Goal: Task Accomplishment & Management: Use online tool/utility

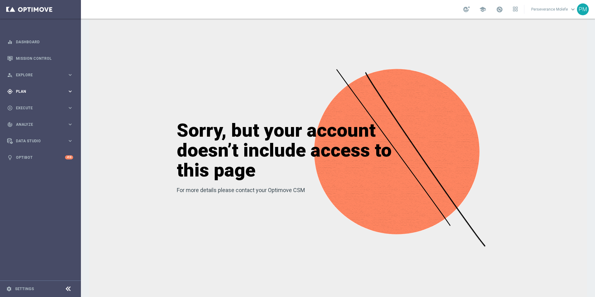
click at [40, 95] on div "gps_fixed Plan keyboard_arrow_right" at bounding box center [40, 91] width 80 height 16
click at [28, 121] on button "Templates keyboard_arrow_right" at bounding box center [44, 122] width 57 height 5
click at [28, 131] on link "Optimail" at bounding box center [41, 132] width 45 height 5
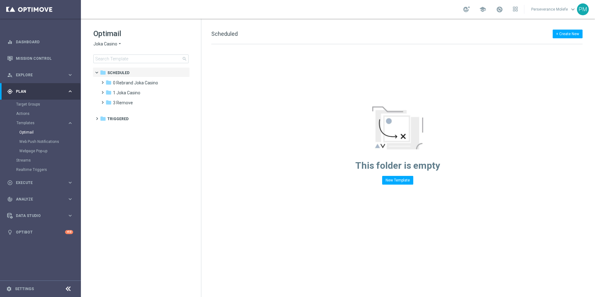
click at [111, 45] on span "Joka Casino" at bounding box center [105, 44] width 24 height 6
click at [0, 0] on span "Casino Joka" at bounding box center [0, 0] width 0 height 0
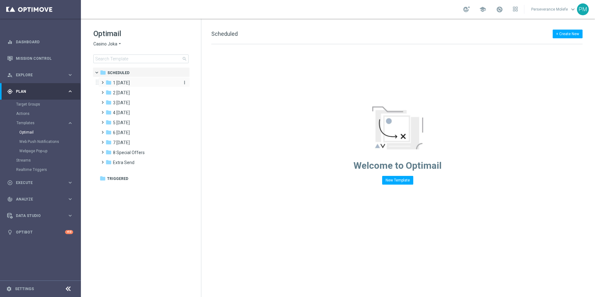
click at [144, 86] on div "folder 1 [DATE]" at bounding box center [141, 82] width 72 height 7
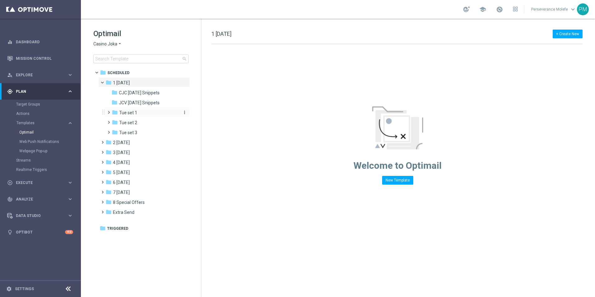
click at [140, 114] on div "folder Tue set 1" at bounding box center [145, 112] width 66 height 7
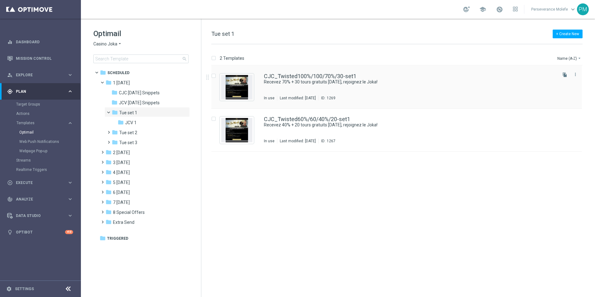
click at [312, 73] on div "CJC_Twisted100%/100/70%/30-set1 Recevez 70% + 30 tours gratuits [DATE], rejoign…" at bounding box center [396, 87] width 370 height 43
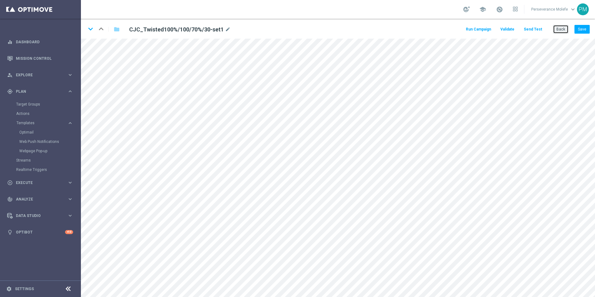
click at [565, 31] on button "Back" at bounding box center [561, 29] width 16 height 9
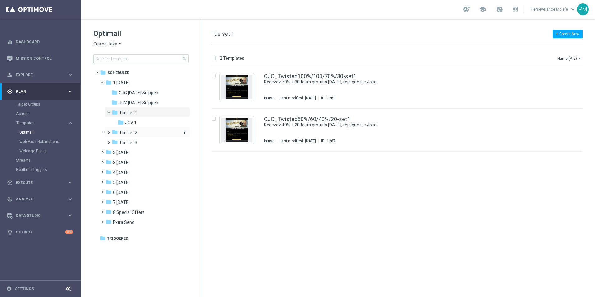
click at [132, 134] on span "Tue set 2" at bounding box center [128, 133] width 18 height 6
click at [297, 72] on div "CJC_Twisted100%/100/70%/30-Set2 Jusqu’ à 70% + 30 tours gratuits - Soyez fou le…" at bounding box center [396, 87] width 370 height 43
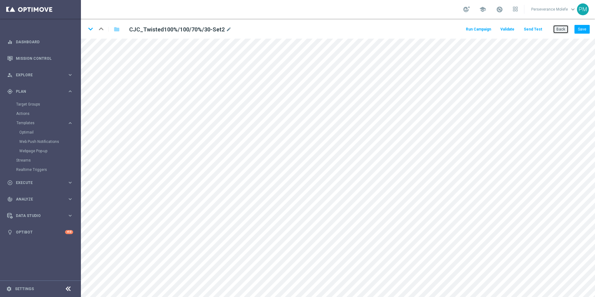
click at [559, 33] on button "Back" at bounding box center [561, 29] width 16 height 9
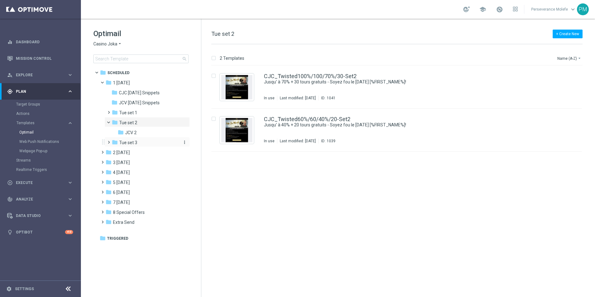
click at [139, 140] on div "folder Tue set 3" at bounding box center [145, 142] width 66 height 7
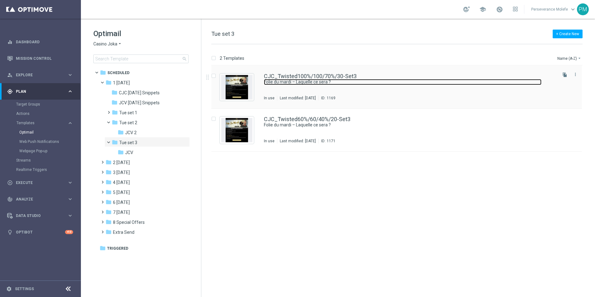
click at [304, 79] on link "Folie du mardi – Laquelle ce sera ?" at bounding box center [402, 82] width 277 height 6
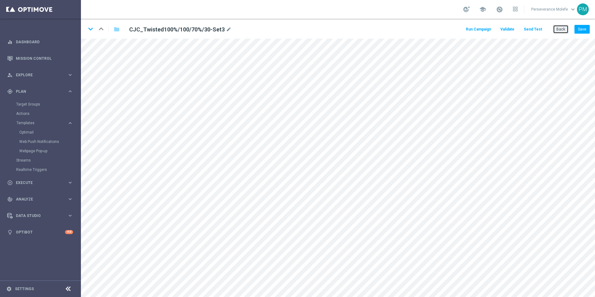
click at [559, 30] on button "Back" at bounding box center [561, 29] width 16 height 9
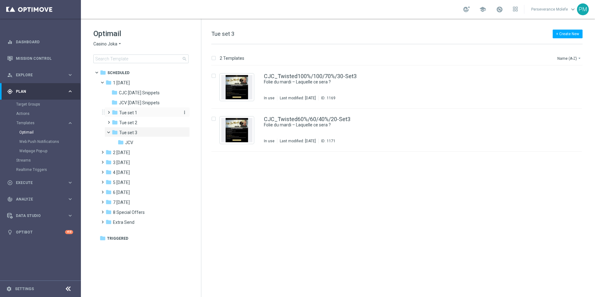
click at [133, 113] on span "Tue set 1" at bounding box center [128, 113] width 18 height 6
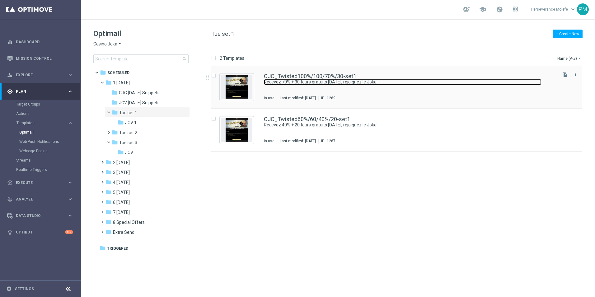
click at [280, 81] on link "Recevez 70% + 30 tours gratuits [DATE], rejoignez le Joka!" at bounding box center [402, 82] width 277 height 6
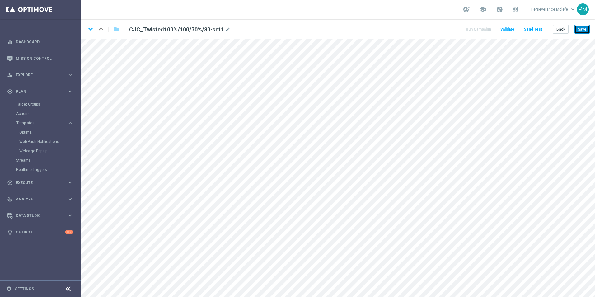
click at [585, 29] on button "Save" at bounding box center [581, 29] width 15 height 9
click at [562, 29] on button "Back" at bounding box center [561, 29] width 16 height 9
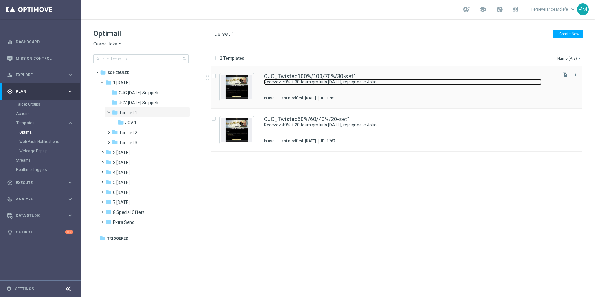
click at [292, 81] on link "Recevez 70% + 30 tours gratuits [DATE], rejoignez le Joka!" at bounding box center [402, 82] width 277 height 6
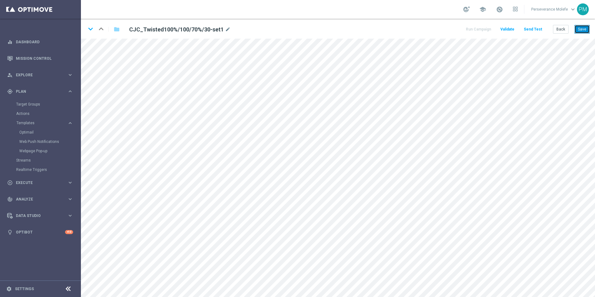
click at [580, 32] on button "Save" at bounding box center [581, 29] width 15 height 9
click at [581, 33] on button "Save" at bounding box center [581, 29] width 15 height 9
click at [562, 27] on button "Back" at bounding box center [561, 29] width 16 height 9
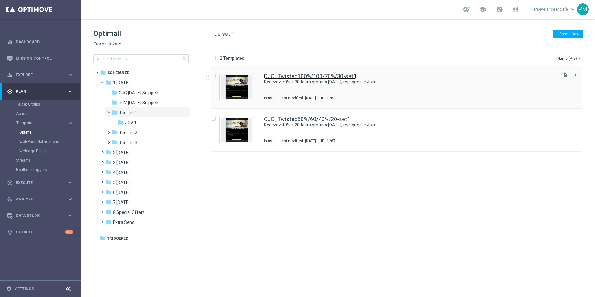
click at [288, 78] on link "CJC_Twisted100%/100/70%/30-set1" at bounding box center [310, 76] width 92 height 6
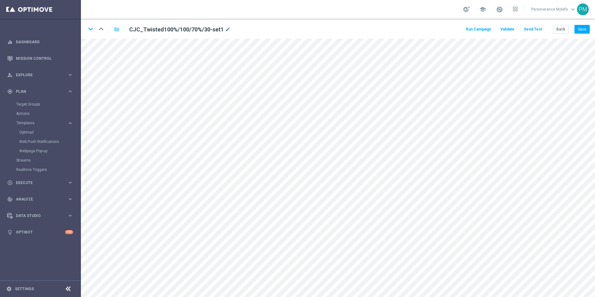
click at [542, 30] on button "Send Test" at bounding box center [533, 29] width 20 height 8
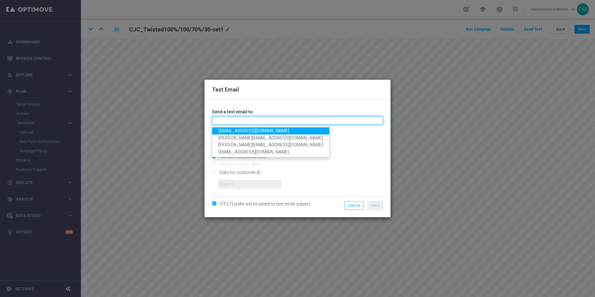
click at [231, 117] on input "text" at bounding box center [297, 120] width 171 height 9
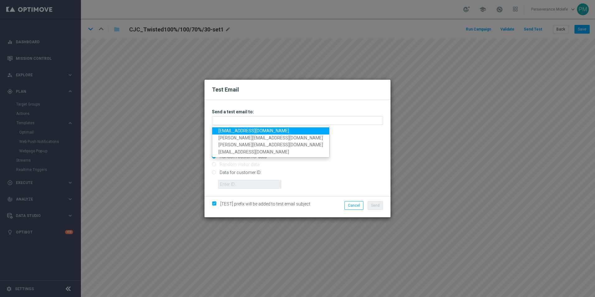
click at [232, 129] on link "[EMAIL_ADDRESS][DOMAIN_NAME]" at bounding box center [270, 130] width 117 height 7
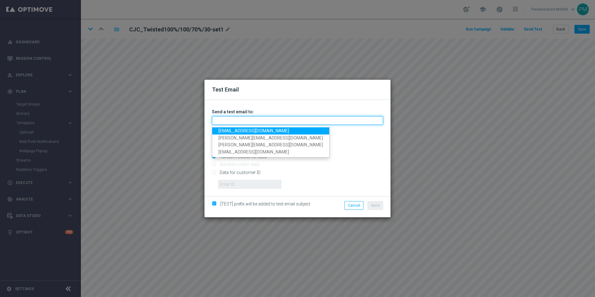
type input "[EMAIL_ADDRESS][DOMAIN_NAME]"
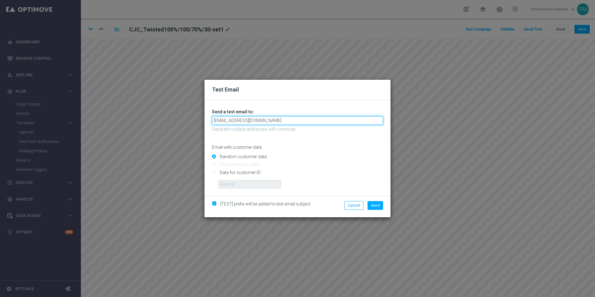
drag, startPoint x: 280, startPoint y: 123, endPoint x: 195, endPoint y: 126, distance: 84.6
click at [195, 126] on div "Test Email Unable to send test email. If this problem persists, contact your CS…" at bounding box center [297, 148] width 595 height 297
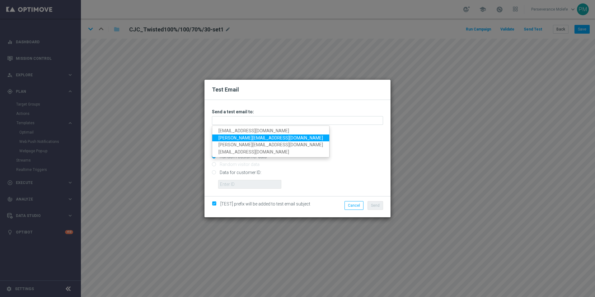
click at [252, 137] on link "[PERSON_NAME][EMAIL_ADDRESS][DOMAIN_NAME]" at bounding box center [270, 137] width 117 height 7
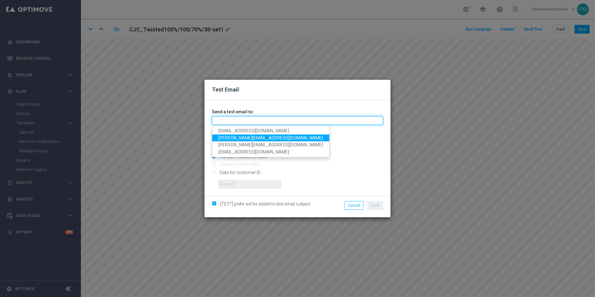
type input "[PERSON_NAME][EMAIL_ADDRESS][DOMAIN_NAME]"
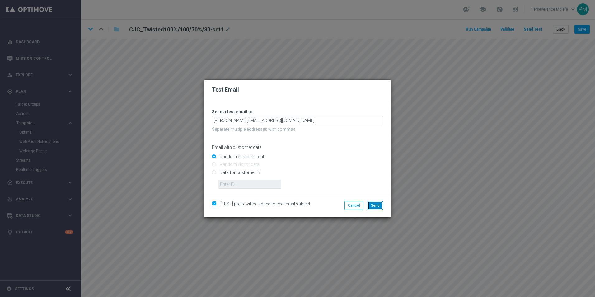
click at [376, 204] on span "Send" at bounding box center [375, 205] width 9 height 4
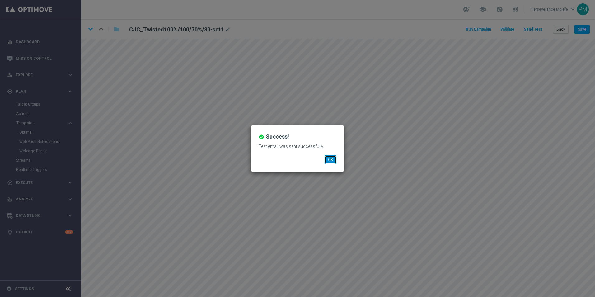
click at [333, 162] on button "OK" at bounding box center [330, 159] width 12 height 9
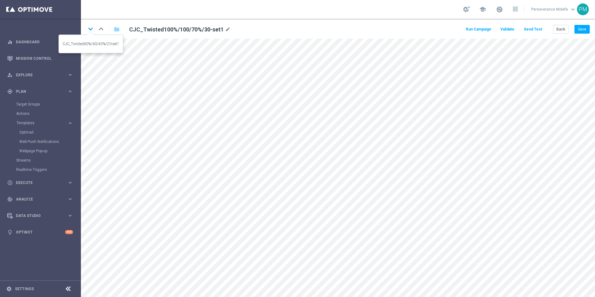
click at [94, 29] on icon "keyboard_arrow_down" at bounding box center [90, 28] width 9 height 9
click at [559, 29] on button "Back" at bounding box center [561, 29] width 16 height 9
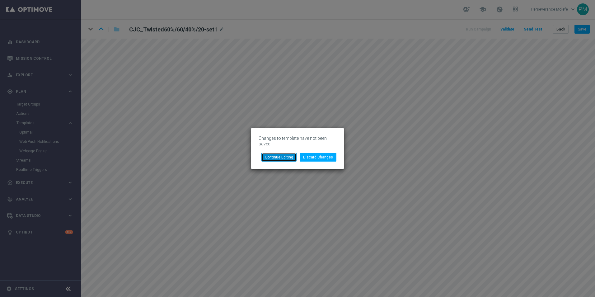
click at [286, 155] on button "Continue Editing" at bounding box center [278, 157] width 35 height 9
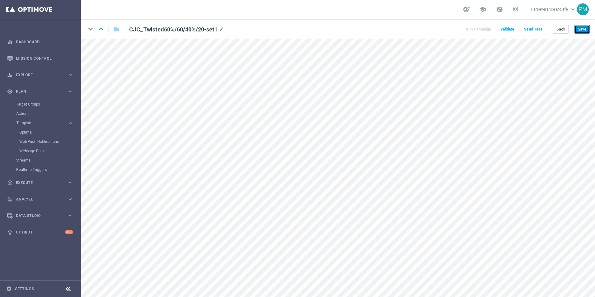
click at [583, 30] on button "Save" at bounding box center [581, 29] width 15 height 9
click at [567, 31] on button "Back" at bounding box center [561, 29] width 16 height 9
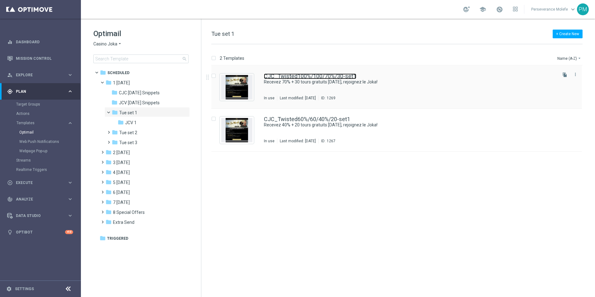
click at [320, 76] on link "CJC_Twisted100%/100/70%/30-set1" at bounding box center [310, 76] width 92 height 6
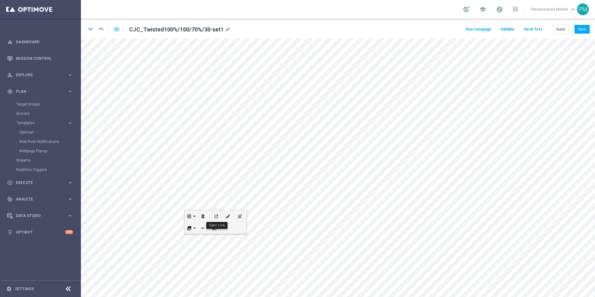
click at [216, 217] on icon "open_in_new" at bounding box center [216, 216] width 5 height 5
click at [566, 28] on button "Back" at bounding box center [561, 29] width 16 height 9
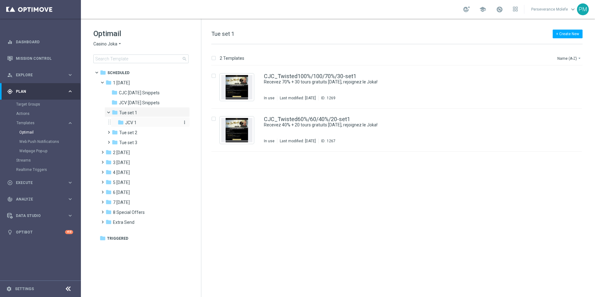
click at [160, 122] on div "folder JCV 1" at bounding box center [148, 122] width 61 height 7
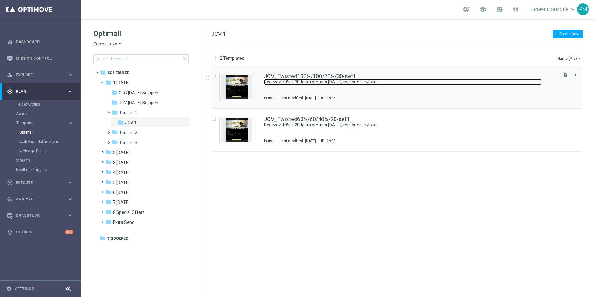
click at [307, 81] on link "Recevez 70% + 30 tours gratuits [DATE], rejoignez le Joka!" at bounding box center [402, 82] width 277 height 6
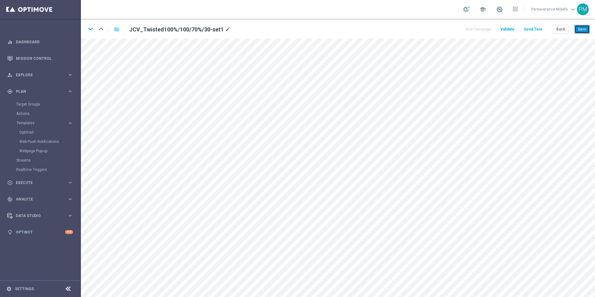
click at [578, 29] on button "Save" at bounding box center [581, 29] width 15 height 9
click at [563, 32] on button "Back" at bounding box center [561, 29] width 16 height 9
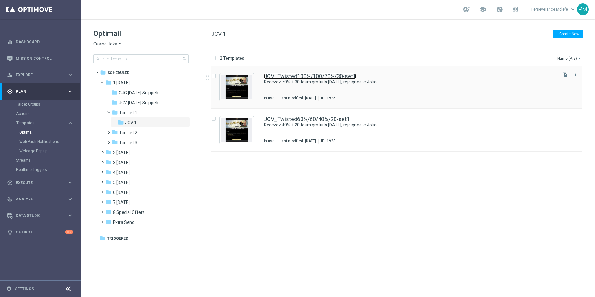
click at [297, 74] on link "JCV_Twisted100%/100/70%/30-set1" at bounding box center [310, 76] width 92 height 6
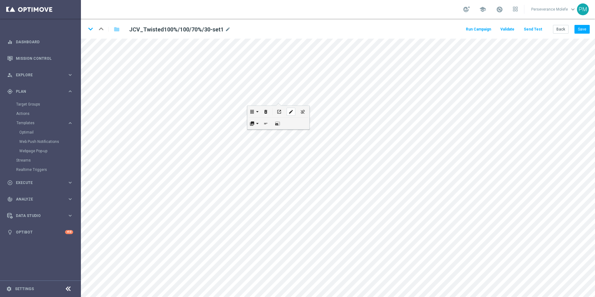
click at [288, 113] on div "edit" at bounding box center [290, 112] width 9 height 8
checkbox input "true"
click at [236, 209] on icon "edit" at bounding box center [238, 209] width 5 height 5
type input "[URL][DOMAIN_NAME]"
checkbox input "true"
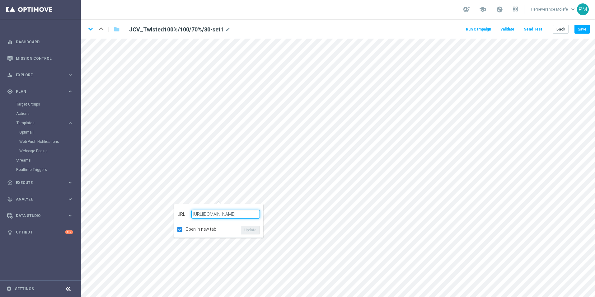
paste input "[DOMAIN_NAME]"
type input "[URL][DOMAIN_NAME]"
click at [255, 232] on button "Update" at bounding box center [250, 229] width 19 height 9
click at [91, 30] on icon "keyboard_arrow_down" at bounding box center [90, 28] width 9 height 9
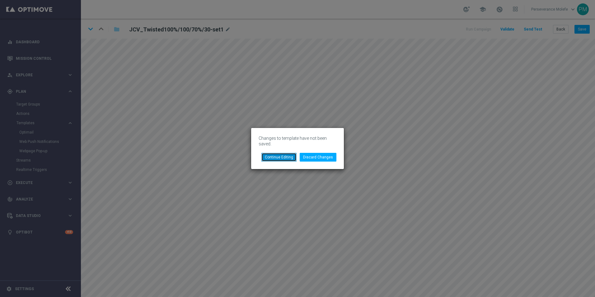
click at [284, 155] on button "Continue Editing" at bounding box center [278, 157] width 35 height 9
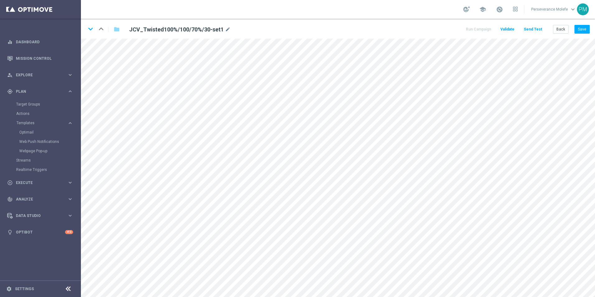
click at [588, 24] on div "keyboard_arrow_down keyboard_arrow_up folder JCV_Twisted100%/100/70%/30-set1 mo…" at bounding box center [338, 29] width 514 height 20
click at [585, 30] on button "Save" at bounding box center [581, 29] width 15 height 9
click at [90, 29] on icon "keyboard_arrow_down" at bounding box center [90, 28] width 9 height 9
click at [583, 30] on button "Save" at bounding box center [581, 29] width 15 height 9
click at [567, 27] on button "Back" at bounding box center [561, 29] width 16 height 9
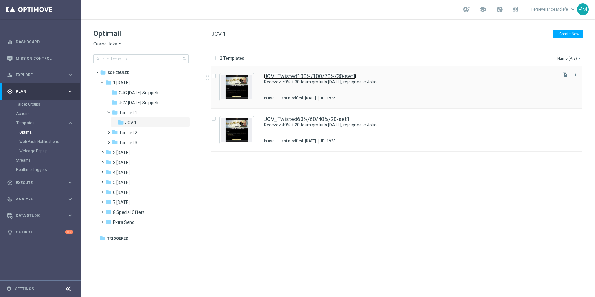
click at [310, 76] on link "JCV_Twisted100%/100/70%/30-set1" at bounding box center [310, 76] width 92 height 6
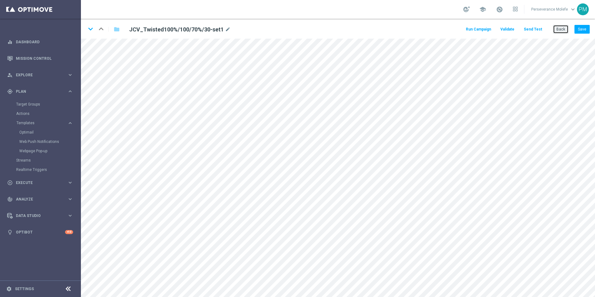
click at [561, 29] on button "Back" at bounding box center [561, 29] width 16 height 9
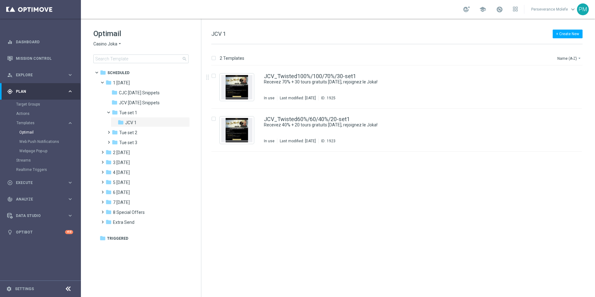
click at [114, 44] on span "Casino Joka" at bounding box center [105, 44] width 24 height 6
click at [116, 99] on div "Le Roi [PERSON_NAME]" at bounding box center [117, 95] width 47 height 7
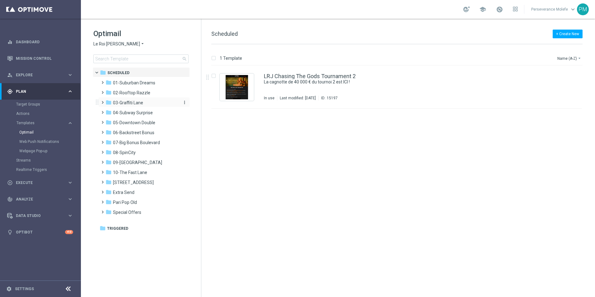
click at [137, 105] on span "03-Graffiti Lane" at bounding box center [128, 103] width 30 height 6
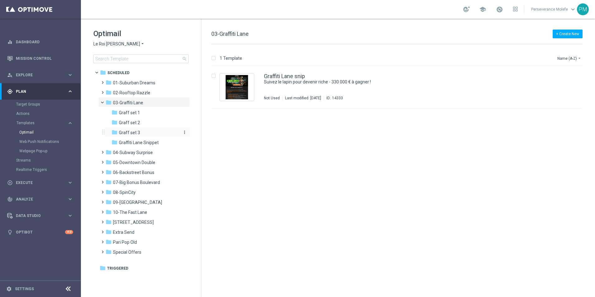
click at [141, 131] on div "folder Graff set 3" at bounding box center [144, 132] width 66 height 7
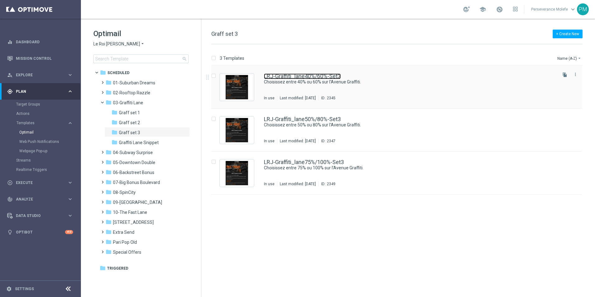
click at [300, 77] on link "LRJ-Graffiti_lane40%/60%-Set3" at bounding box center [302, 76] width 77 height 6
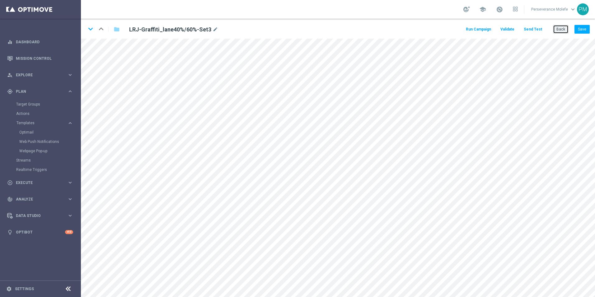
click at [563, 29] on button "Back" at bounding box center [561, 29] width 16 height 9
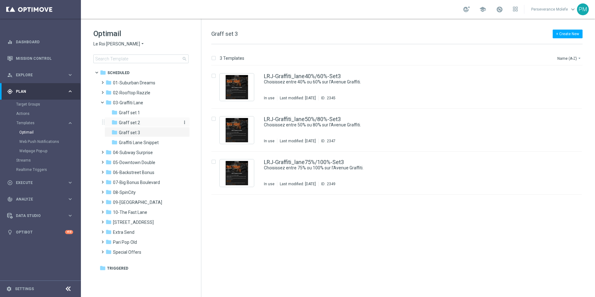
click at [141, 123] on div "folder Graff set 2" at bounding box center [144, 122] width 66 height 7
click at [143, 174] on span "06-Backstreet Bonus" at bounding box center [133, 173] width 41 height 6
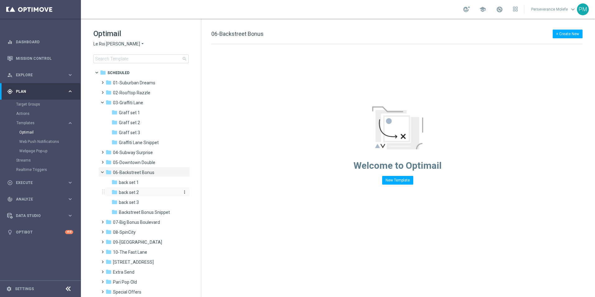
click at [142, 194] on div "folder back set 2" at bounding box center [144, 192] width 66 height 7
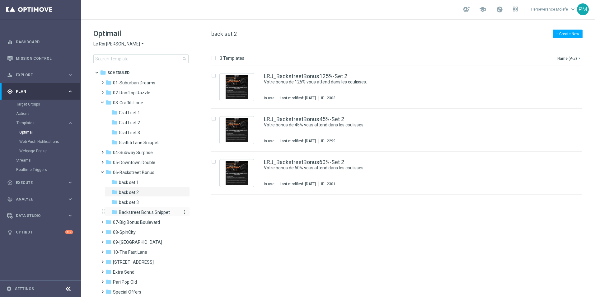
click at [143, 211] on span "Backstreet Bonus Snippet" at bounding box center [144, 212] width 51 height 6
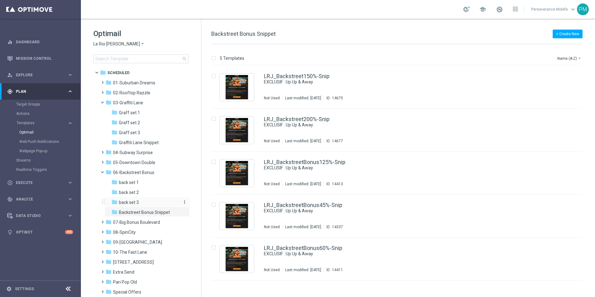
click at [146, 201] on div "folder back set 3" at bounding box center [144, 202] width 66 height 7
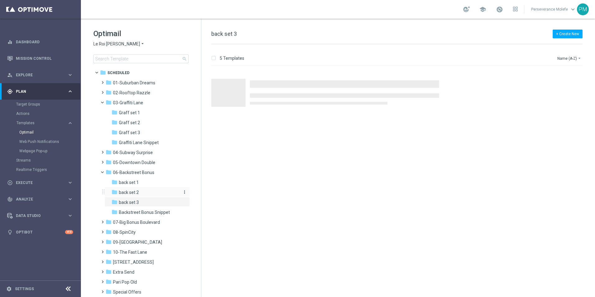
click at [146, 193] on div "folder back set 2" at bounding box center [144, 192] width 66 height 7
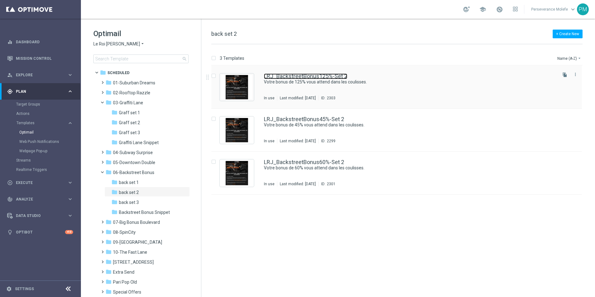
click at [300, 78] on link "LRJ_BackstreetBonus125%-Set 2" at bounding box center [305, 76] width 83 height 6
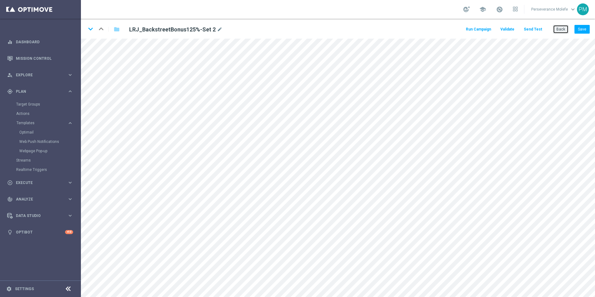
click at [563, 29] on button "Back" at bounding box center [561, 29] width 16 height 9
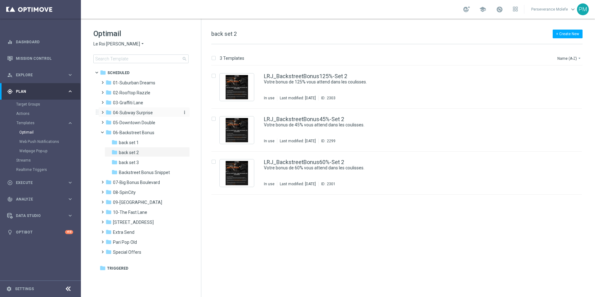
click at [139, 110] on span "04-Subway Surprise" at bounding box center [133, 113] width 40 height 6
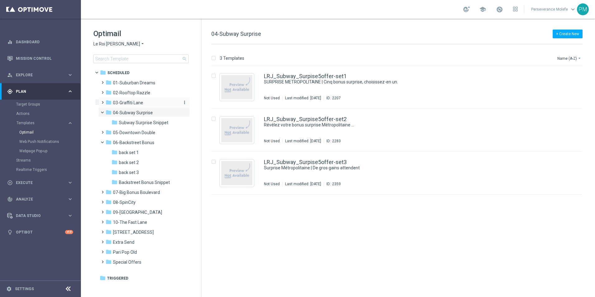
click at [137, 105] on div "folder 03-[GEOGRAPHIC_DATA]" at bounding box center [141, 102] width 72 height 7
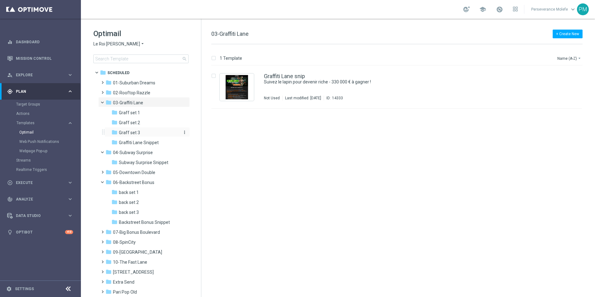
click at [140, 131] on div "folder Graff set 3" at bounding box center [144, 132] width 66 height 7
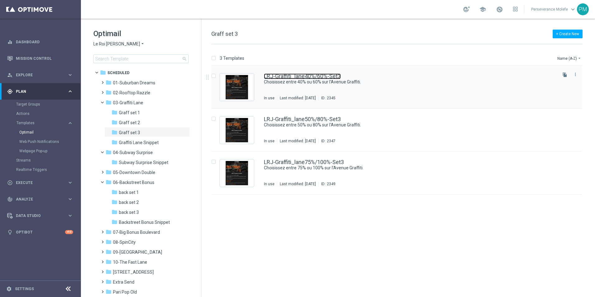
click at [282, 76] on link "LRJ-Graffiti_lane40%/60%-Set3" at bounding box center [302, 76] width 77 height 6
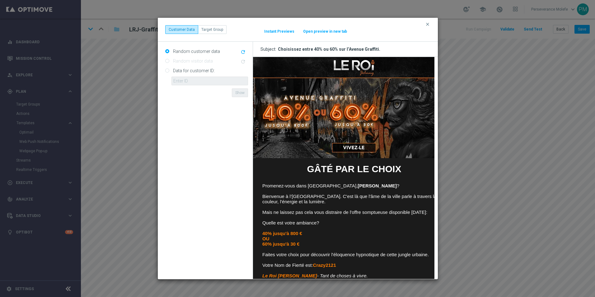
click at [318, 30] on button "Open preview in new tab" at bounding box center [325, 31] width 44 height 5
click at [428, 26] on icon "clear" at bounding box center [427, 24] width 5 height 5
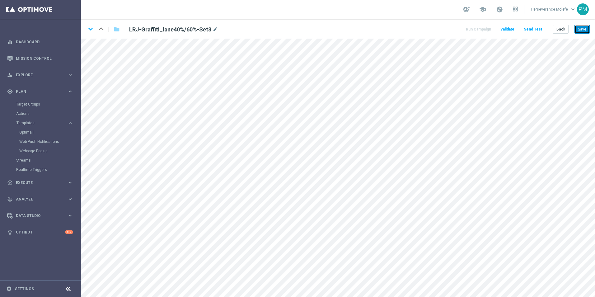
click at [577, 30] on button "Save" at bounding box center [581, 29] width 15 height 9
click at [582, 28] on button "Save" at bounding box center [581, 29] width 15 height 9
click at [91, 31] on icon "keyboard_arrow_down" at bounding box center [90, 28] width 9 height 9
click at [104, 29] on icon "keyboard_arrow_up" at bounding box center [100, 28] width 9 height 9
click at [90, 30] on icon "keyboard_arrow_down" at bounding box center [90, 28] width 9 height 9
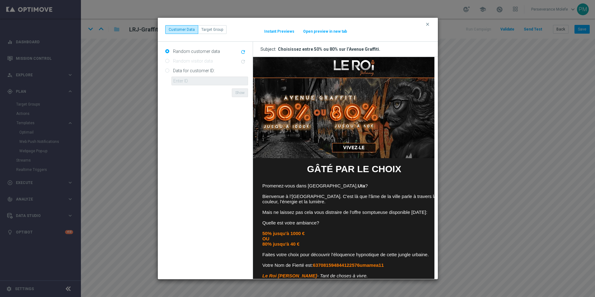
click at [327, 33] on button "Open preview in new tab" at bounding box center [325, 31] width 44 height 5
click at [427, 26] on icon "clear" at bounding box center [427, 24] width 5 height 5
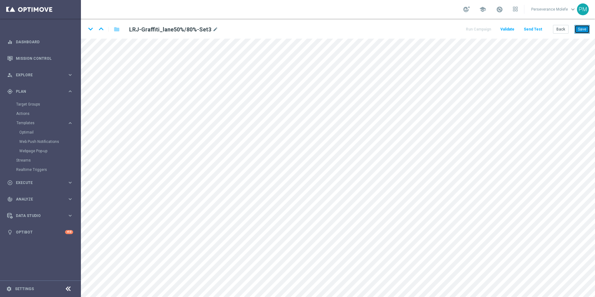
click at [582, 32] on button "Save" at bounding box center [581, 29] width 15 height 9
click at [92, 30] on icon "keyboard_arrow_down" at bounding box center [90, 28] width 9 height 9
click at [582, 28] on button "Save" at bounding box center [581, 29] width 15 height 9
click at [561, 29] on button "Back" at bounding box center [561, 29] width 16 height 9
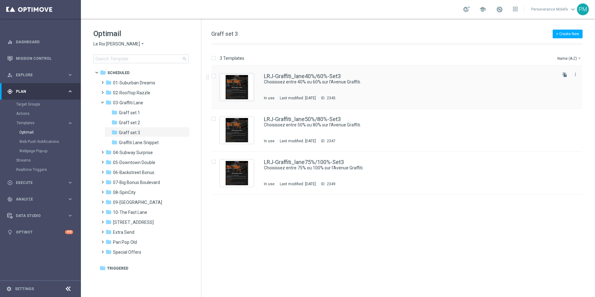
click at [252, 74] on div "Press SPACE to select this row." at bounding box center [237, 86] width 34 height 27
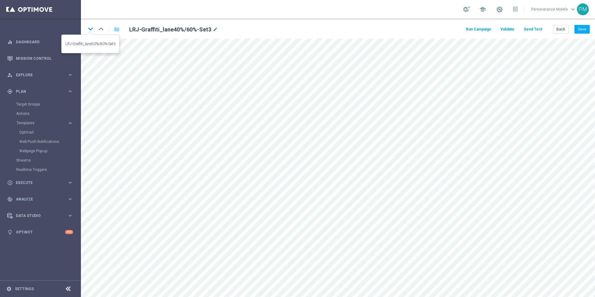
click at [90, 30] on icon "keyboard_arrow_down" at bounding box center [90, 28] width 9 height 9
click at [93, 29] on icon "keyboard_arrow_down" at bounding box center [90, 28] width 9 height 9
click at [539, 32] on button "Send Test" at bounding box center [533, 29] width 20 height 8
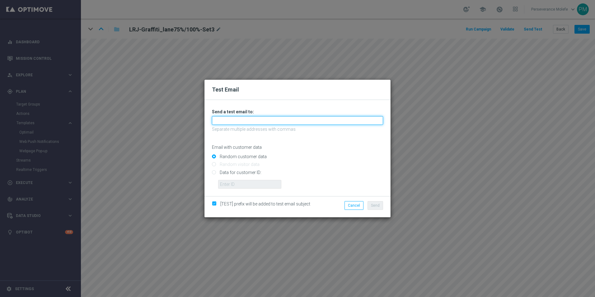
click at [237, 120] on input "text" at bounding box center [297, 120] width 171 height 9
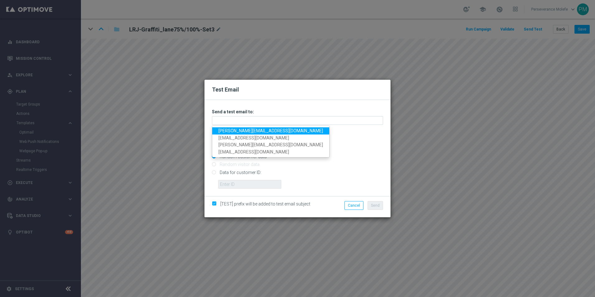
click at [235, 130] on link "[PERSON_NAME][EMAIL_ADDRESS][DOMAIN_NAME]" at bounding box center [270, 130] width 117 height 7
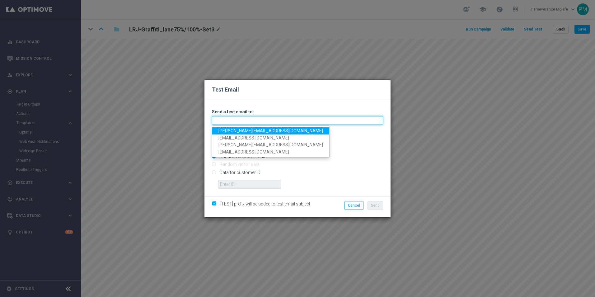
type input "[PERSON_NAME][EMAIL_ADDRESS][DOMAIN_NAME]"
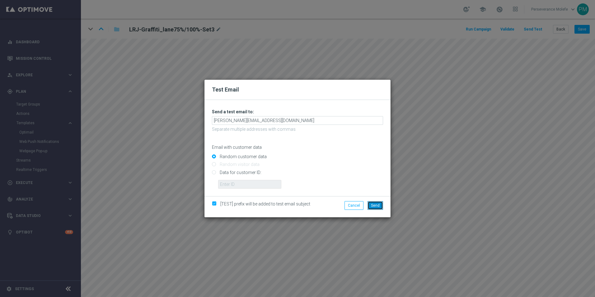
click at [372, 206] on span "Send" at bounding box center [375, 205] width 9 height 4
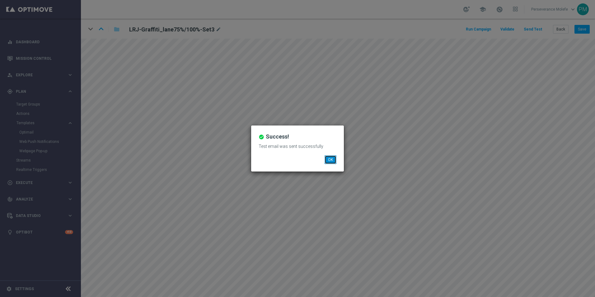
click at [332, 160] on button "OK" at bounding box center [330, 159] width 12 height 9
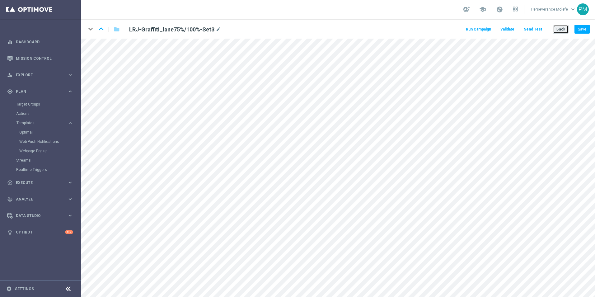
click at [559, 30] on button "Back" at bounding box center [561, 29] width 16 height 9
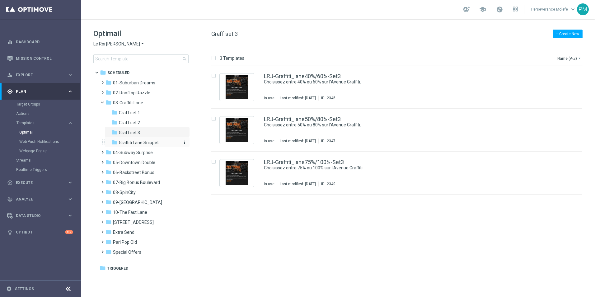
click at [136, 142] on span "Graffiti Lane Snippet" at bounding box center [139, 143] width 40 height 6
click at [144, 132] on div "folder Graff set 3" at bounding box center [144, 132] width 66 height 7
click at [272, 74] on link "LRJ-Graffiti_lane40%/60%-Set3" at bounding box center [302, 76] width 77 height 6
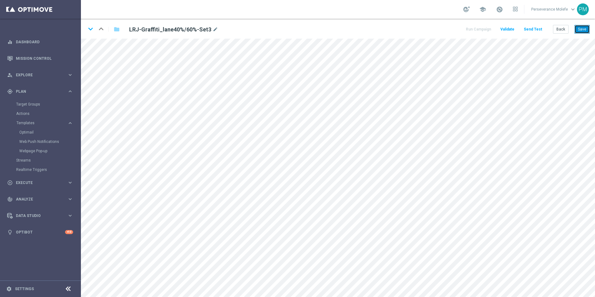
click at [577, 31] on button "Save" at bounding box center [581, 29] width 15 height 9
click at [91, 29] on icon "keyboard_arrow_down" at bounding box center [90, 28] width 9 height 9
click at [583, 31] on button "Save" at bounding box center [581, 29] width 15 height 9
click at [89, 29] on icon "keyboard_arrow_down" at bounding box center [90, 28] width 9 height 9
click at [586, 27] on button "Save" at bounding box center [581, 29] width 15 height 9
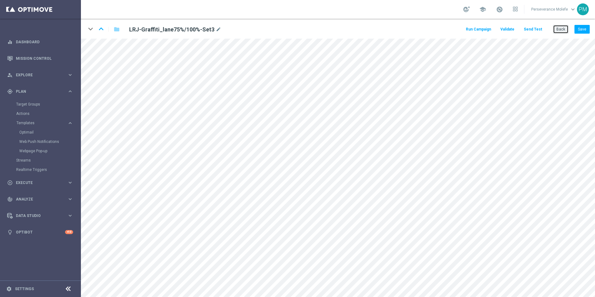
click at [556, 27] on button "Back" at bounding box center [561, 29] width 16 height 9
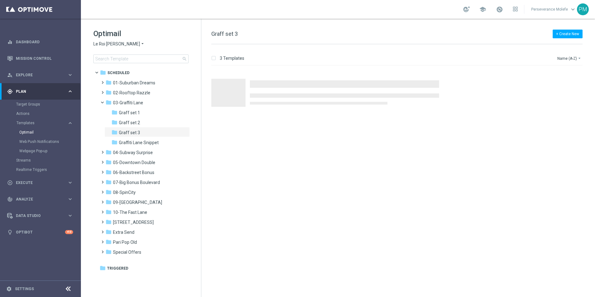
click at [116, 45] on span "Le Roi [PERSON_NAME]" at bounding box center [116, 44] width 47 height 6
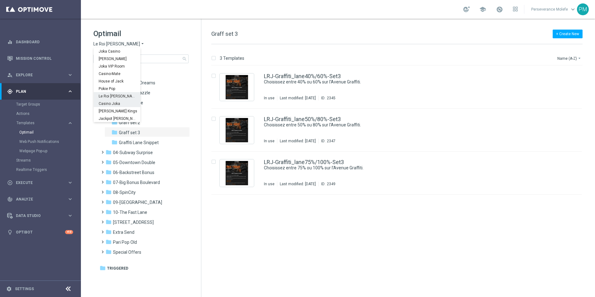
click at [0, 0] on span "Casino Joka" at bounding box center [0, 0] width 0 height 0
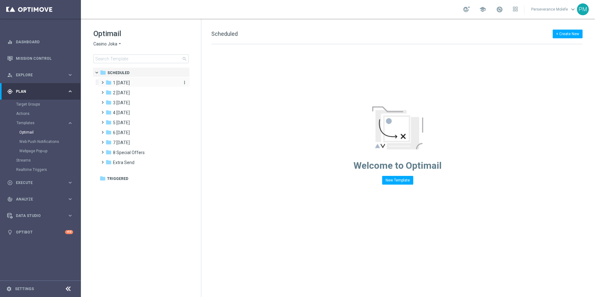
click at [133, 81] on div "folder 1 [DATE]" at bounding box center [141, 82] width 72 height 7
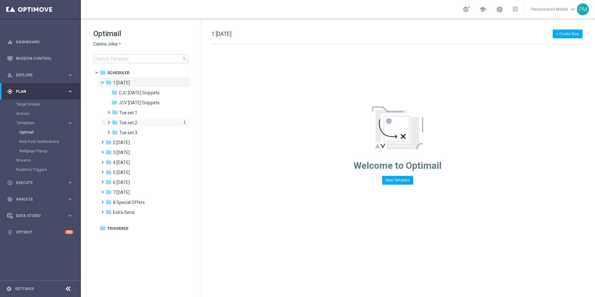
click at [138, 122] on div "folder Tue set 2" at bounding box center [145, 122] width 66 height 7
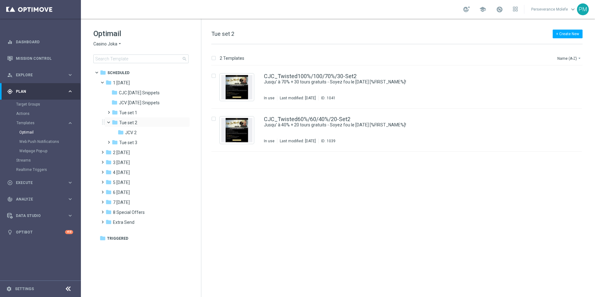
click at [110, 121] on span at bounding box center [111, 120] width 2 height 3
click at [124, 113] on span "Tue set 1" at bounding box center [128, 113] width 18 height 6
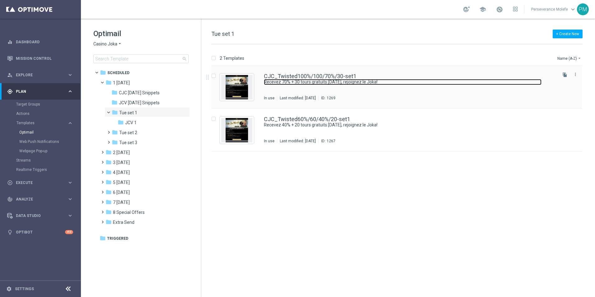
click at [295, 84] on link "Recevez 70% + 30 tours gratuits [DATE], rejoignez le Joka!" at bounding box center [402, 82] width 277 height 6
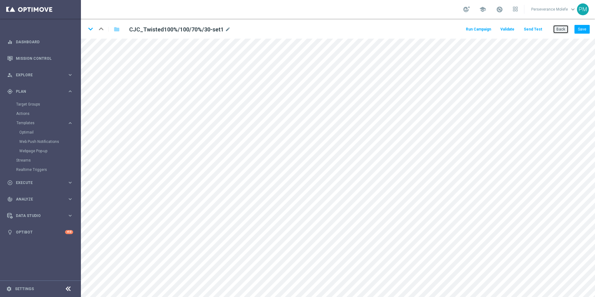
click at [560, 31] on button "Back" at bounding box center [561, 29] width 16 height 9
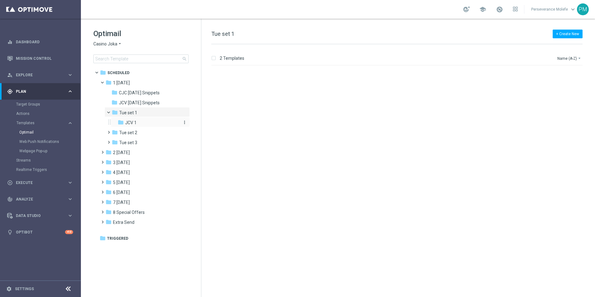
click at [130, 123] on span "JCV 1" at bounding box center [131, 123] width 12 height 6
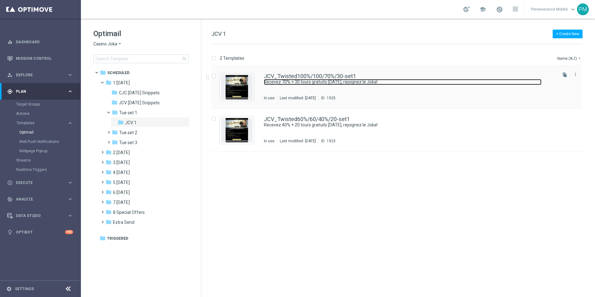
click at [294, 80] on link "Recevez 70% + 30 tours gratuits [DATE], rejoignez le Joka!" at bounding box center [402, 82] width 277 height 6
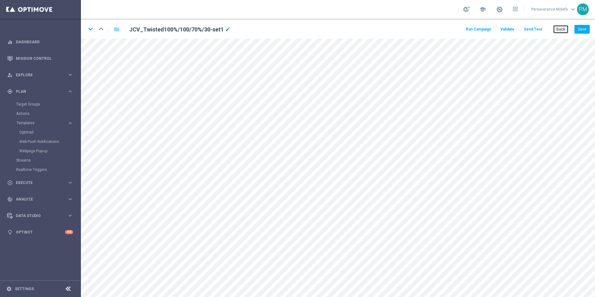
click at [558, 31] on button "Back" at bounding box center [561, 29] width 16 height 9
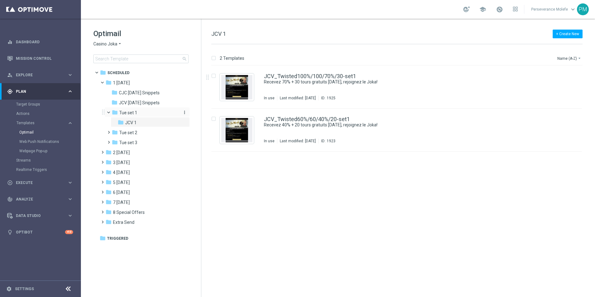
click at [137, 114] on div "folder Tue set 1" at bounding box center [145, 112] width 66 height 7
click at [314, 75] on link "CJC_Twisted100%/100/70%/30-set1" at bounding box center [310, 76] width 92 height 6
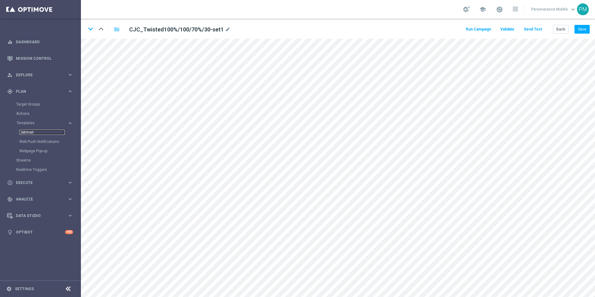
click at [25, 132] on link "Optimail" at bounding box center [41, 132] width 45 height 5
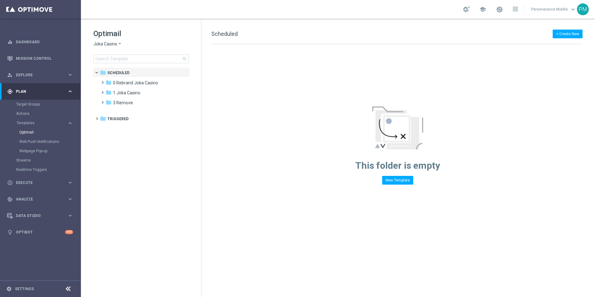
click at [109, 43] on span "Joka Casino" at bounding box center [105, 44] width 24 height 6
click at [0, 0] on span "Casino Joka" at bounding box center [0, 0] width 0 height 0
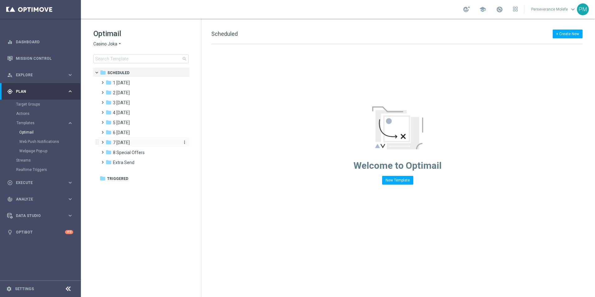
click at [136, 145] on div "folder 7 [DATE]" at bounding box center [141, 142] width 72 height 7
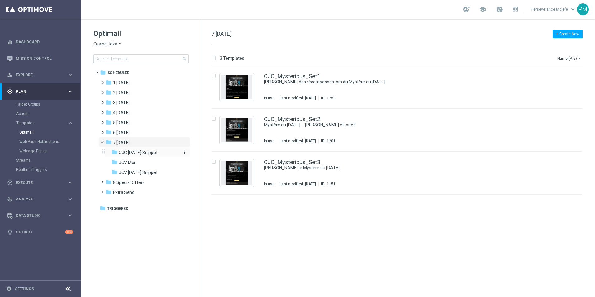
click at [137, 151] on span "CJC [DATE] Snippet" at bounding box center [138, 153] width 39 height 6
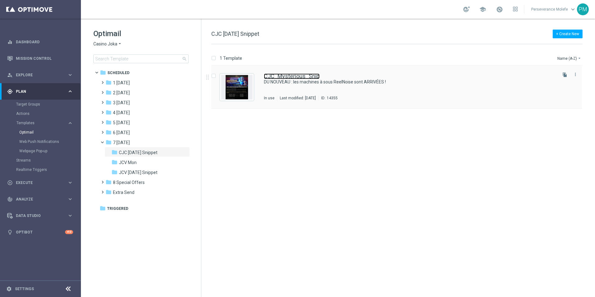
click at [278, 76] on link "CJC_Mysterious_Snip" at bounding box center [292, 76] width 56 height 6
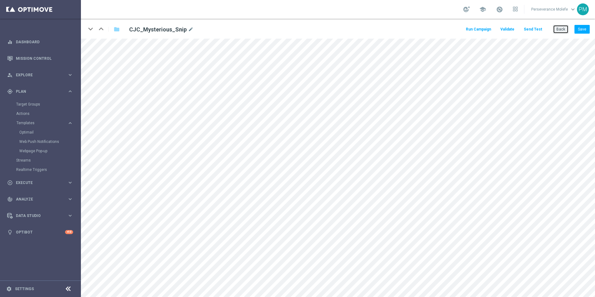
click at [556, 29] on button "Back" at bounding box center [561, 29] width 16 height 9
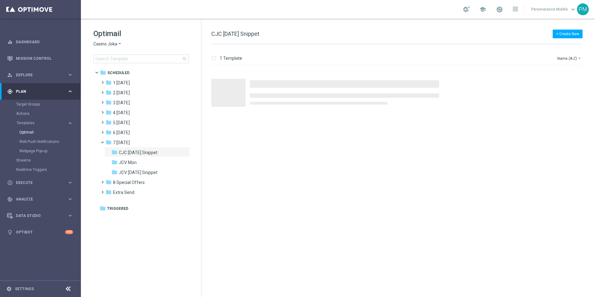
click at [102, 45] on span "Casino Joka" at bounding box center [105, 44] width 24 height 6
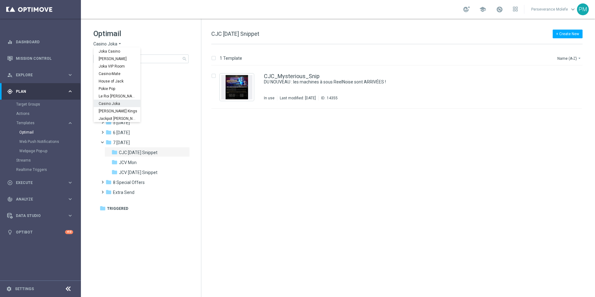
click at [0, 0] on span "Casino Joka" at bounding box center [0, 0] width 0 height 0
click at [125, 98] on div "folder 3 [DATE] more_vert" at bounding box center [143, 102] width 91 height 10
click at [129, 96] on div "folder 2 [DATE]" at bounding box center [141, 92] width 72 height 7
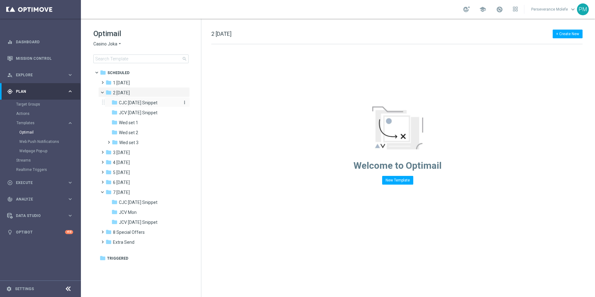
click at [139, 102] on span "CJC [DATE] Snippet" at bounding box center [138, 103] width 39 height 6
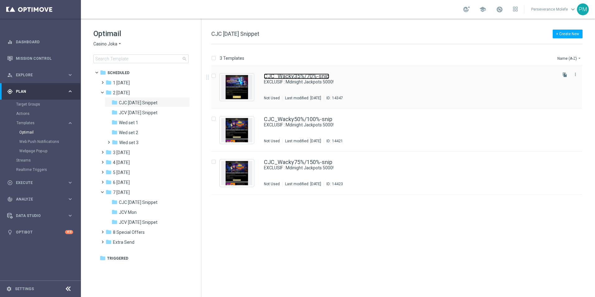
click at [282, 74] on link "CJC_Wacky35%/70%-snip" at bounding box center [296, 76] width 65 height 6
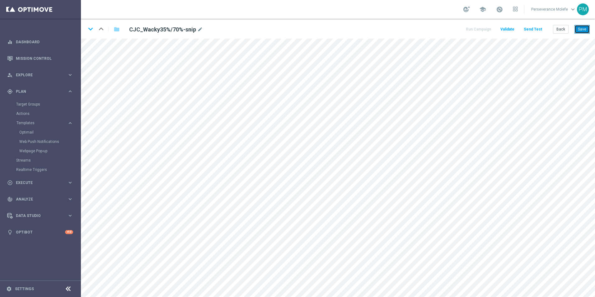
click at [585, 31] on button "Save" at bounding box center [581, 29] width 15 height 9
click at [559, 32] on button "Back" at bounding box center [561, 29] width 16 height 9
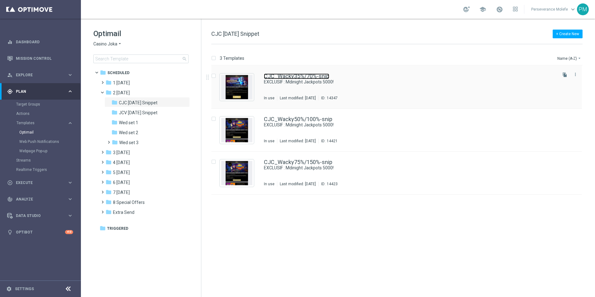
click at [278, 76] on link "CJC_Wacky35%/70%-snip" at bounding box center [296, 76] width 65 height 6
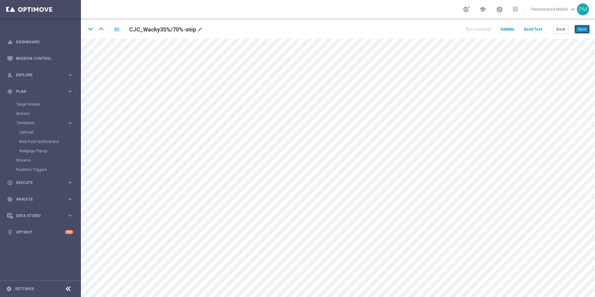
click at [578, 33] on button "Save" at bounding box center [581, 29] width 15 height 9
click at [584, 29] on button "Save" at bounding box center [581, 29] width 15 height 9
click at [579, 33] on button "Save" at bounding box center [581, 29] width 15 height 9
click at [584, 26] on button "Save" at bounding box center [581, 29] width 15 height 9
click at [583, 30] on button "Save" at bounding box center [581, 29] width 15 height 9
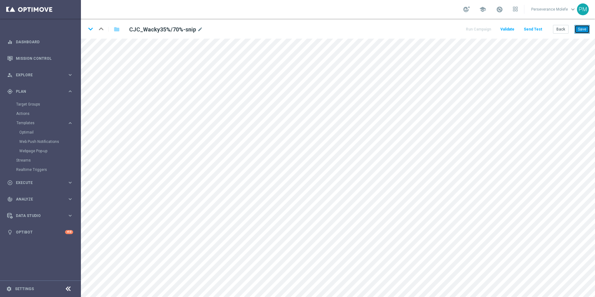
click at [581, 30] on button "Save" at bounding box center [581, 29] width 15 height 9
click at [565, 30] on button "Back" at bounding box center [561, 29] width 16 height 9
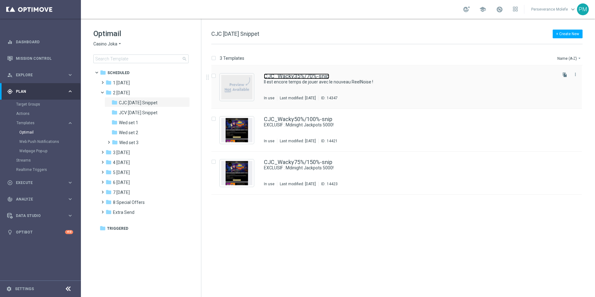
click at [300, 76] on link "CJC_Wacky35%/70%-snip" at bounding box center [296, 76] width 65 height 6
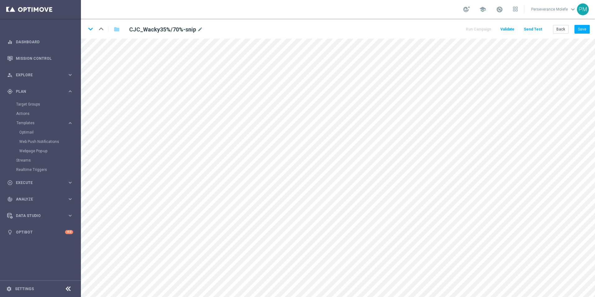
click at [594, 28] on html "equalizer Dashboard Mission Control" at bounding box center [297, 148] width 595 height 297
click at [590, 28] on div "keyboard_arrow_down keyboard_arrow_up folder CJC_Wacky35%/70%-snip mode_edit Ru…" at bounding box center [338, 29] width 514 height 20
click at [587, 29] on button "Save" at bounding box center [581, 29] width 15 height 9
click at [561, 30] on button "Back" at bounding box center [561, 29] width 16 height 9
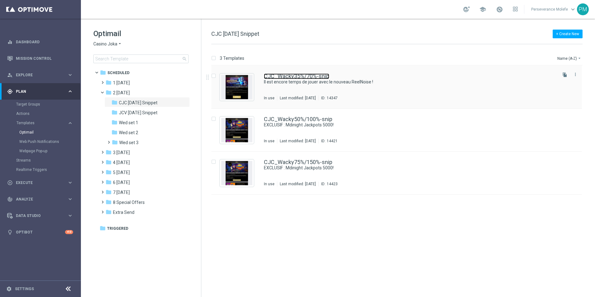
click at [273, 77] on link "CJC_Wacky35%/70%-snip" at bounding box center [296, 76] width 65 height 6
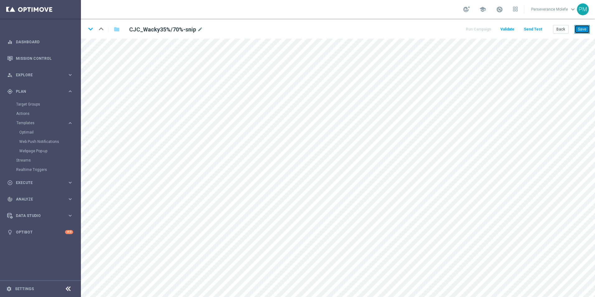
click at [579, 30] on button "Save" at bounding box center [581, 29] width 15 height 9
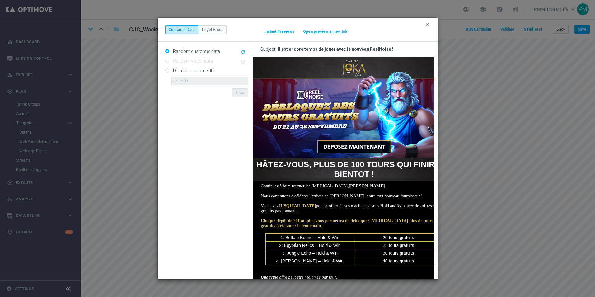
click at [328, 31] on button "Open preview in new tab" at bounding box center [325, 31] width 44 height 5
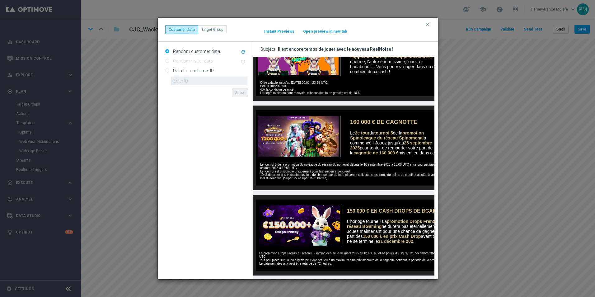
scroll to position [311, 0]
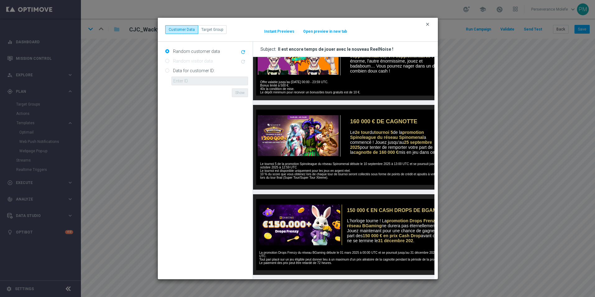
click at [427, 23] on icon "clear" at bounding box center [427, 24] width 5 height 5
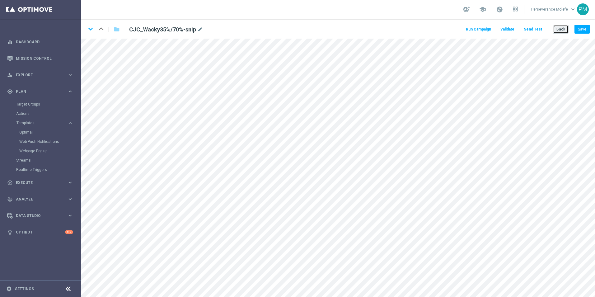
click at [560, 28] on button "Back" at bounding box center [561, 29] width 16 height 9
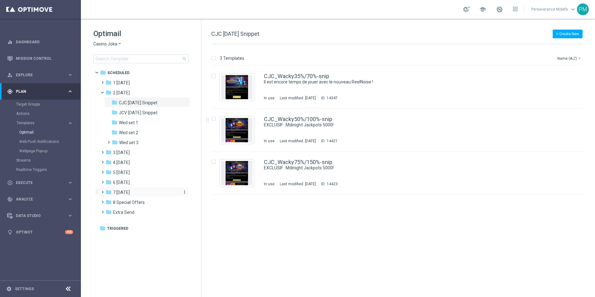
click at [139, 195] on div "folder 7 [DATE]" at bounding box center [141, 192] width 72 height 7
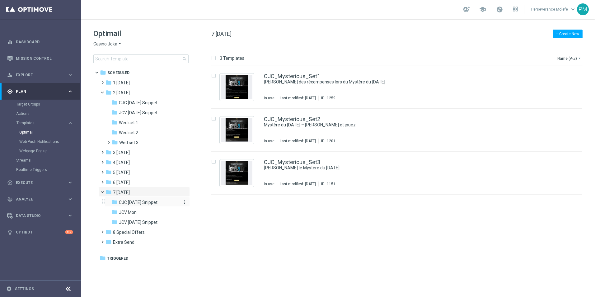
click at [146, 202] on span "CJC [DATE] Snippet" at bounding box center [138, 202] width 39 height 6
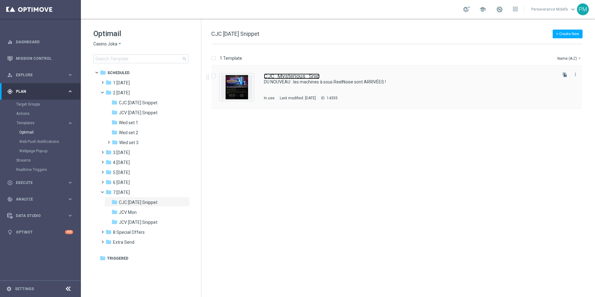
click at [290, 75] on link "CJC_Mysterious_Snip" at bounding box center [292, 76] width 56 height 6
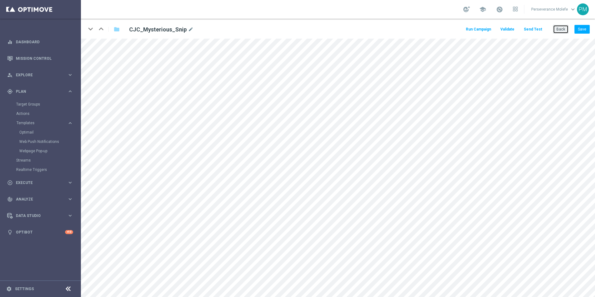
click at [556, 30] on button "Back" at bounding box center [561, 29] width 16 height 9
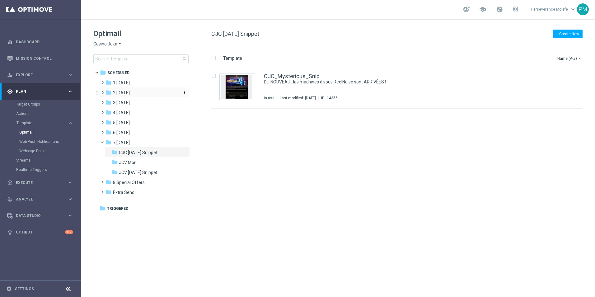
click at [131, 95] on div "folder 2 [DATE]" at bounding box center [141, 92] width 72 height 7
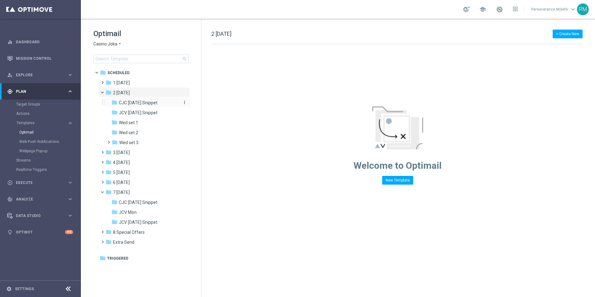
click at [151, 101] on span "CJC [DATE] Snippet" at bounding box center [138, 103] width 39 height 6
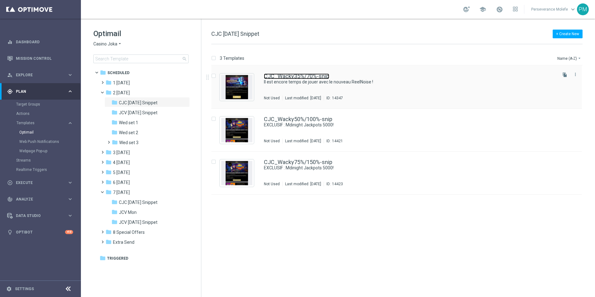
click at [276, 77] on link "CJC_Wacky35%/70%-snip" at bounding box center [296, 76] width 65 height 6
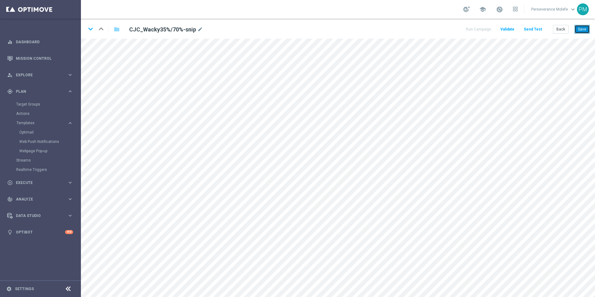
click at [581, 31] on button "Save" at bounding box center [581, 29] width 15 height 9
click at [584, 32] on button "Save" at bounding box center [581, 29] width 15 height 9
click at [586, 32] on button "Save" at bounding box center [581, 29] width 15 height 9
click at [568, 32] on button "Back" at bounding box center [561, 29] width 16 height 9
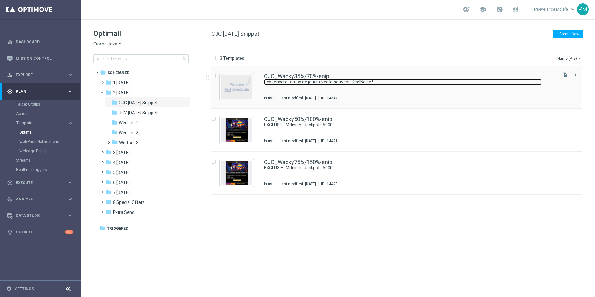
click at [280, 80] on link "Il est encore temps de jouer avec le nouveau ReelNoise !" at bounding box center [402, 82] width 277 height 6
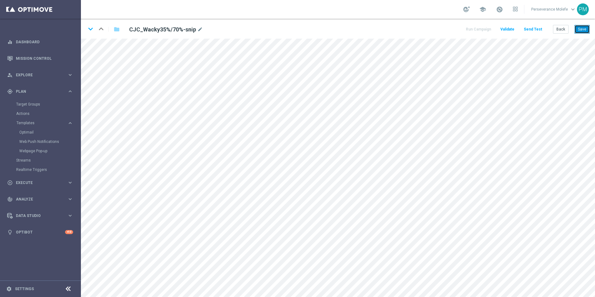
click at [583, 29] on button "Save" at bounding box center [581, 29] width 15 height 9
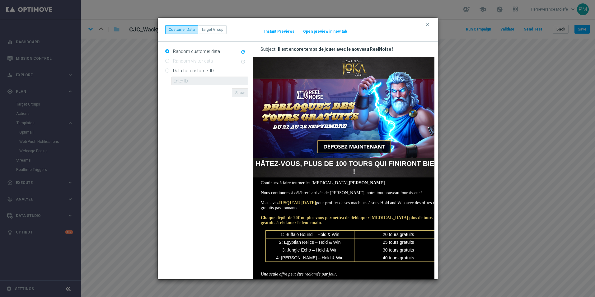
click at [330, 31] on button "Open preview in new tab" at bounding box center [325, 31] width 44 height 5
click at [427, 23] on icon "clear" at bounding box center [427, 24] width 5 height 5
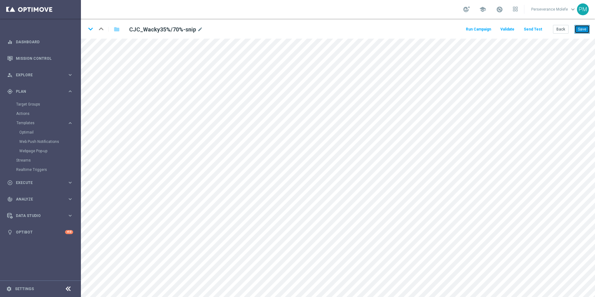
click at [579, 32] on button "Save" at bounding box center [581, 29] width 15 height 9
click at [561, 27] on button "Back" at bounding box center [561, 29] width 16 height 9
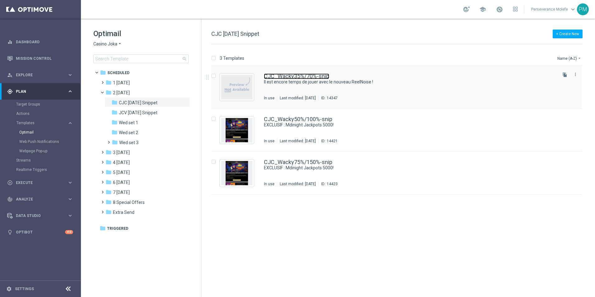
click at [306, 78] on link "CJC_Wacky35%/70%-snip" at bounding box center [296, 76] width 65 height 6
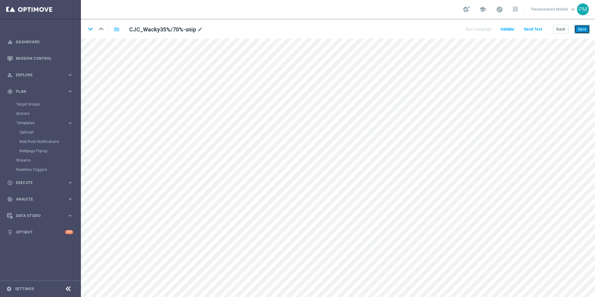
click at [584, 30] on button "Save" at bounding box center [581, 29] width 15 height 9
click at [580, 26] on button "Save" at bounding box center [581, 29] width 15 height 9
click at [560, 27] on button "Back" at bounding box center [561, 29] width 16 height 9
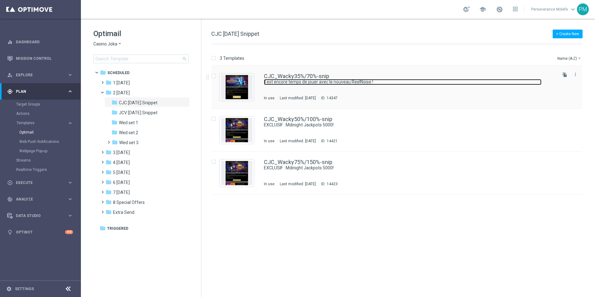
click at [294, 80] on link "Il est encore temps de jouer avec le nouveau ReelNoise !" at bounding box center [402, 82] width 277 height 6
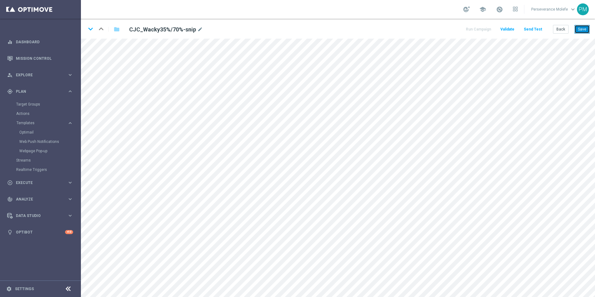
click at [581, 28] on button "Save" at bounding box center [581, 29] width 15 height 9
click at [556, 28] on button "Back" at bounding box center [561, 29] width 16 height 9
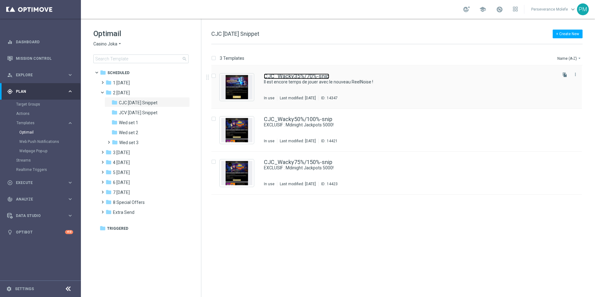
click at [280, 77] on link "CJC_Wacky35%/70%-snip" at bounding box center [296, 76] width 65 height 6
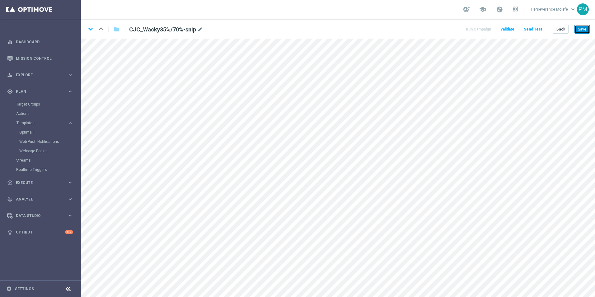
click at [581, 30] on button "Save" at bounding box center [581, 29] width 15 height 9
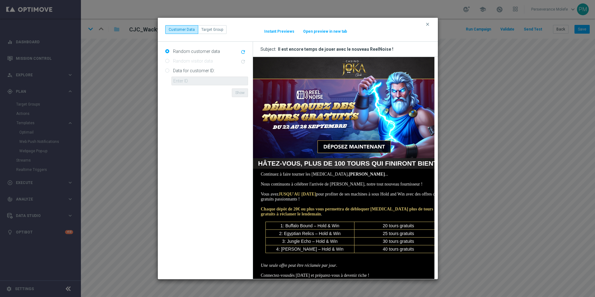
click at [318, 31] on button "Open preview in new tab" at bounding box center [325, 31] width 44 height 5
click at [428, 27] on button "clear" at bounding box center [428, 24] width 7 height 6
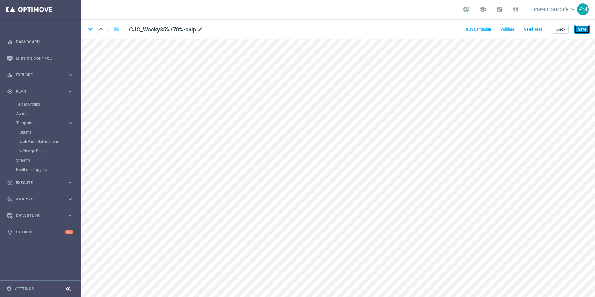
click at [579, 26] on button "Save" at bounding box center [581, 29] width 15 height 9
click at [89, 32] on icon "keyboard_arrow_down" at bounding box center [90, 28] width 9 height 9
click at [101, 28] on icon "keyboard_arrow_up" at bounding box center [100, 28] width 9 height 9
click at [89, 30] on icon "keyboard_arrow_down" at bounding box center [90, 28] width 9 height 9
click at [587, 28] on button "Save" at bounding box center [581, 29] width 15 height 9
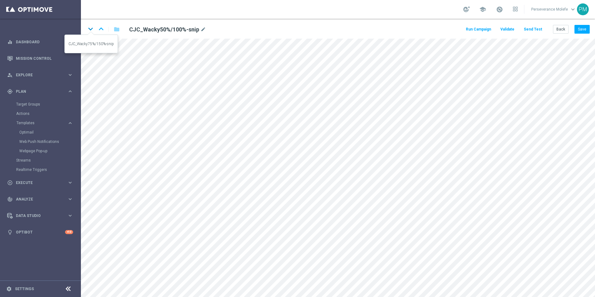
click at [92, 29] on icon "keyboard_arrow_down" at bounding box center [90, 28] width 9 height 9
click at [585, 32] on button "Save" at bounding box center [581, 29] width 15 height 9
click at [104, 30] on icon "keyboard_arrow_up" at bounding box center [100, 28] width 9 height 9
click at [101, 30] on icon "keyboard_arrow_up" at bounding box center [100, 28] width 9 height 9
click at [92, 31] on icon "keyboard_arrow_down" at bounding box center [90, 28] width 9 height 9
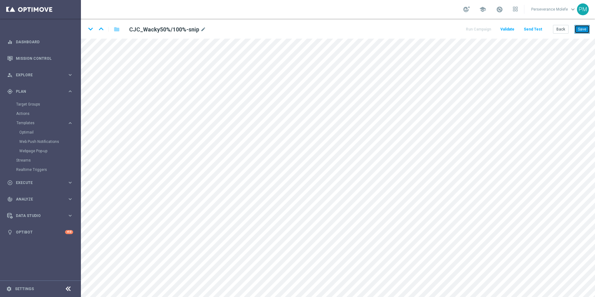
click at [578, 33] on button "Save" at bounding box center [581, 29] width 15 height 9
click at [91, 30] on icon "keyboard_arrow_down" at bounding box center [90, 28] width 9 height 9
click at [580, 28] on button "Save" at bounding box center [581, 29] width 15 height 9
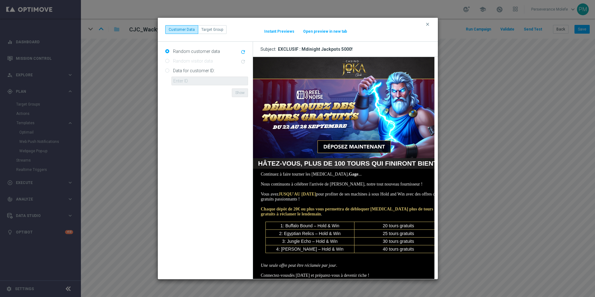
click at [317, 30] on button "Open preview in new tab" at bounding box center [325, 31] width 44 height 5
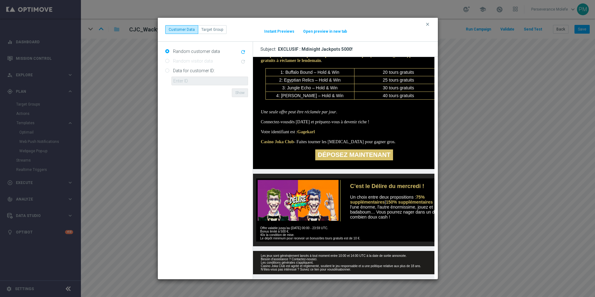
scroll to position [164, 0]
click at [427, 25] on icon "clear" at bounding box center [427, 24] width 5 height 5
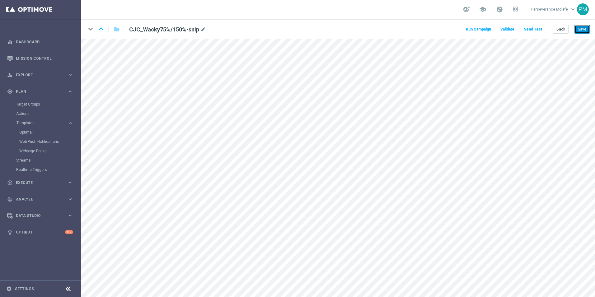
click at [582, 33] on button "Save" at bounding box center [581, 29] width 15 height 9
click at [104, 29] on icon "keyboard_arrow_up" at bounding box center [100, 28] width 9 height 9
click at [103, 27] on icon "keyboard_arrow_up" at bounding box center [100, 28] width 9 height 9
click at [94, 28] on icon "keyboard_arrow_down" at bounding box center [90, 28] width 9 height 9
click at [583, 31] on button "Save" at bounding box center [581, 29] width 15 height 9
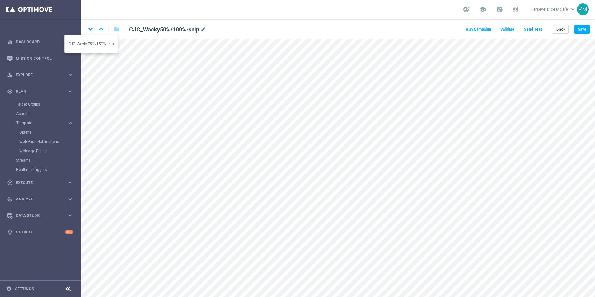
click at [91, 28] on icon "keyboard_arrow_down" at bounding box center [90, 28] width 9 height 9
click at [585, 26] on button "Save" at bounding box center [581, 29] width 15 height 9
click at [564, 26] on button "Back" at bounding box center [561, 29] width 16 height 9
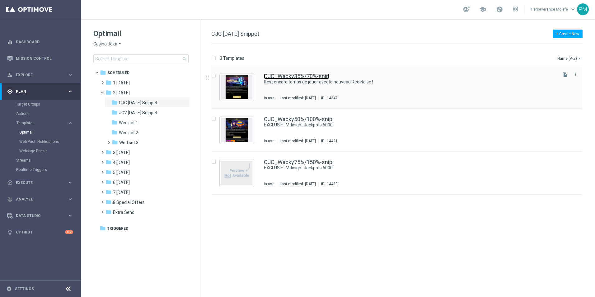
click at [284, 79] on link "CJC_Wacky35%/70%-snip" at bounding box center [296, 76] width 65 height 6
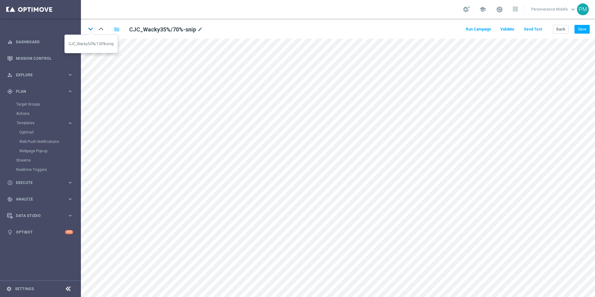
click at [91, 30] on icon "keyboard_arrow_down" at bounding box center [90, 28] width 9 height 9
click at [92, 30] on icon "keyboard_arrow_down" at bounding box center [90, 28] width 9 height 9
click at [585, 31] on button "Save" at bounding box center [581, 29] width 15 height 9
click at [565, 29] on button "Back" at bounding box center [561, 29] width 16 height 9
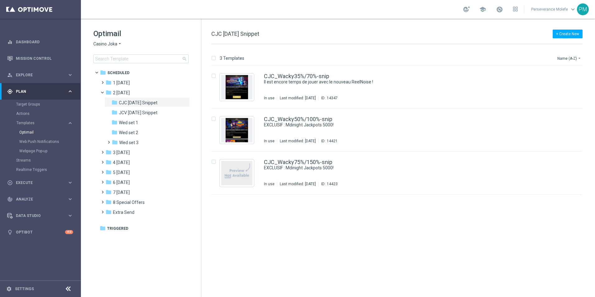
click at [109, 44] on span "Casino Joka" at bounding box center [105, 44] width 24 height 6
click at [0, 0] on span "Le Roi [PERSON_NAME]" at bounding box center [0, 0] width 0 height 0
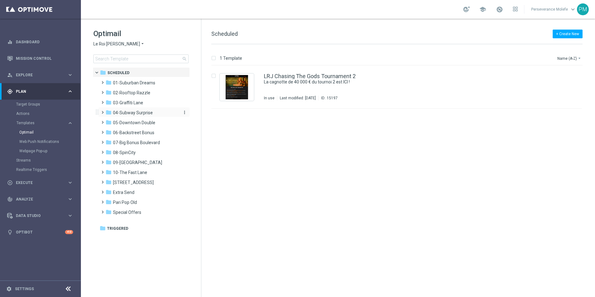
click at [132, 112] on span "04-Subway Surprise" at bounding box center [133, 113] width 40 height 6
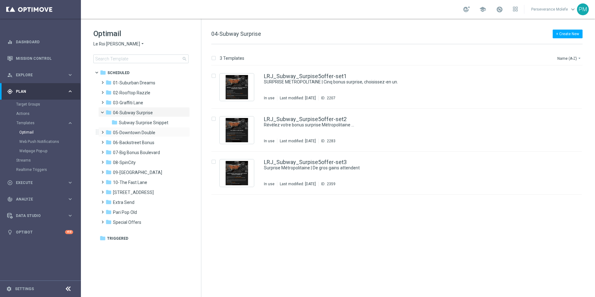
click at [151, 127] on div "folder 05-[GEOGRAPHIC_DATA] more_vert" at bounding box center [143, 132] width 91 height 10
click at [152, 123] on span "Subway Surprise Snippet" at bounding box center [143, 123] width 49 height 6
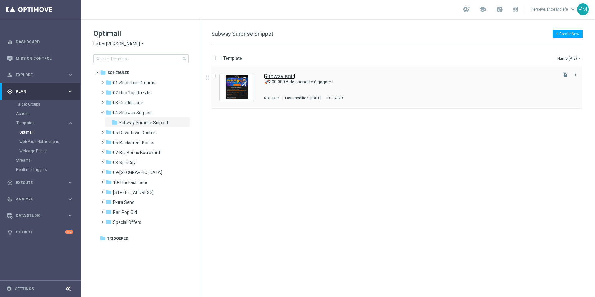
click at [288, 77] on link "Subway snip" at bounding box center [279, 76] width 31 height 6
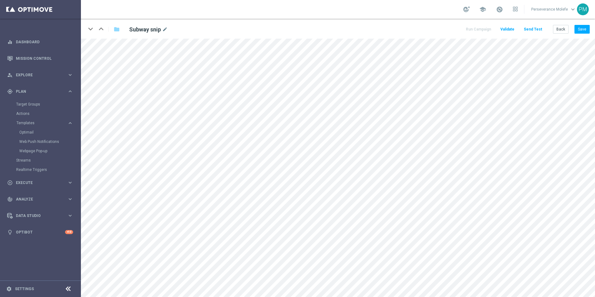
click at [583, 34] on div "keyboard_arrow_down keyboard_arrow_up folder Subway snip mode_edit Run Campaign…" at bounding box center [338, 29] width 514 height 20
click at [583, 32] on button "Save" at bounding box center [581, 29] width 15 height 9
click at [561, 28] on button "Back" at bounding box center [561, 29] width 16 height 9
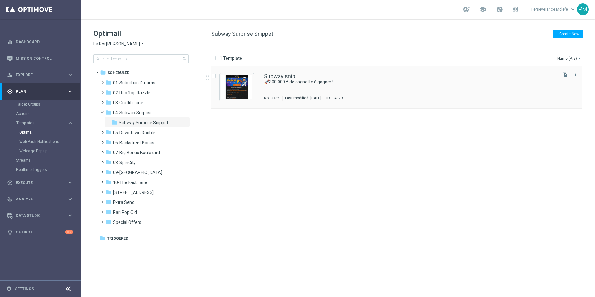
click at [266, 73] on div "Subway snip 🚀300 000 € de cagnotte à gagner ! Not Used Last modified: [DATE] ID…" at bounding box center [396, 87] width 370 height 43
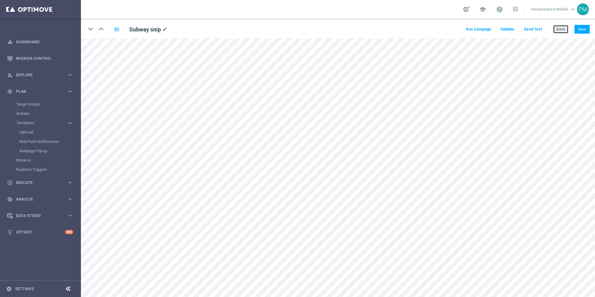
click at [561, 26] on button "Back" at bounding box center [561, 29] width 16 height 9
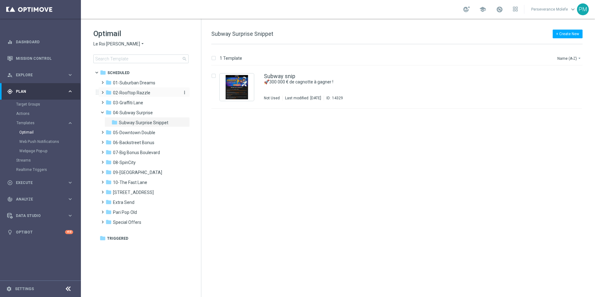
click at [141, 90] on span "02-Rooftop Razzle" at bounding box center [131, 93] width 37 height 6
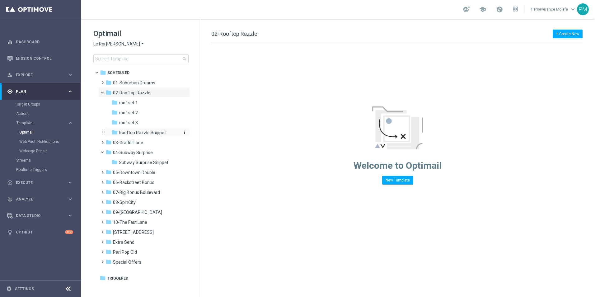
click at [150, 131] on span "Rooftop Razzle Snippet" at bounding box center [142, 133] width 47 height 6
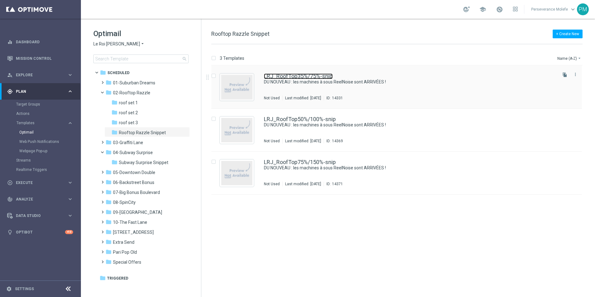
click at [285, 77] on link "LRJ_RoofTop35%/75%-snip" at bounding box center [298, 76] width 69 height 6
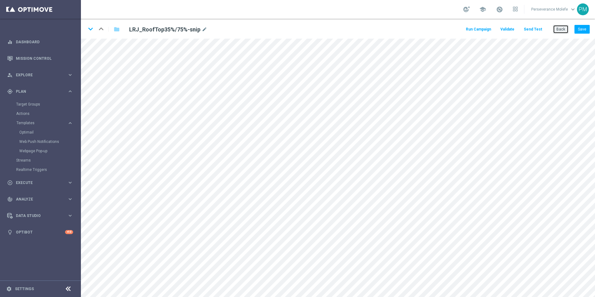
click at [556, 30] on button "Back" at bounding box center [561, 29] width 16 height 9
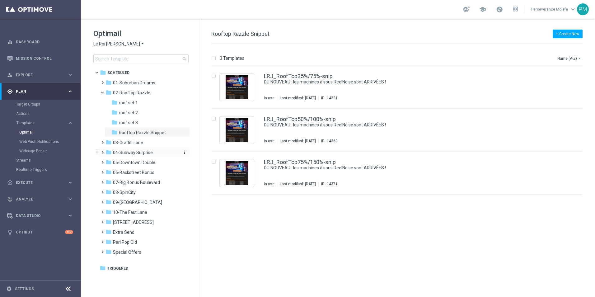
click at [146, 150] on span "04-Subway Surprise" at bounding box center [133, 153] width 40 height 6
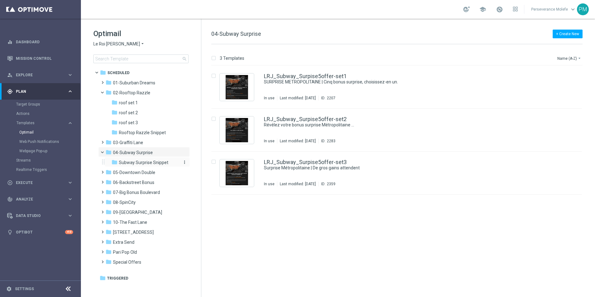
click at [150, 161] on span "Subway Surprise Snippet" at bounding box center [143, 163] width 49 height 6
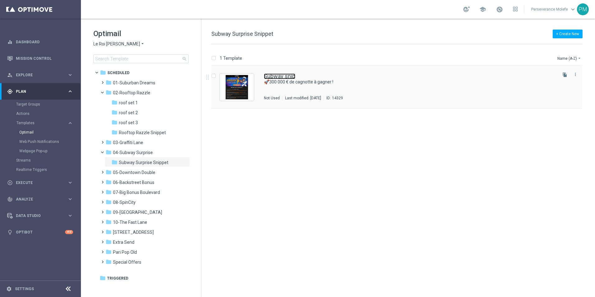
click at [287, 75] on link "Subway snip" at bounding box center [279, 76] width 31 height 6
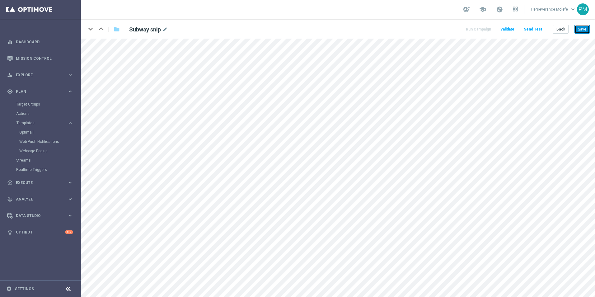
click at [583, 32] on button "Save" at bounding box center [581, 29] width 15 height 9
click at [583, 30] on button "Save" at bounding box center [581, 29] width 15 height 9
click at [584, 30] on button "Save" at bounding box center [581, 29] width 15 height 9
click at [559, 32] on button "Back" at bounding box center [561, 29] width 16 height 9
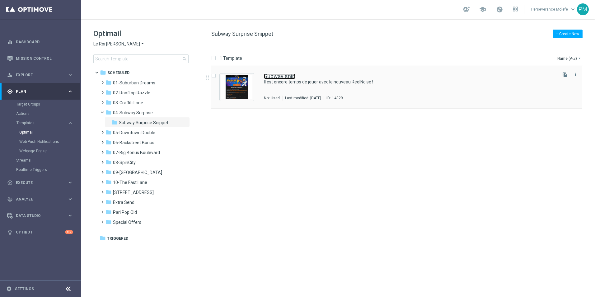
click at [290, 74] on link "Subway snip" at bounding box center [279, 76] width 31 height 6
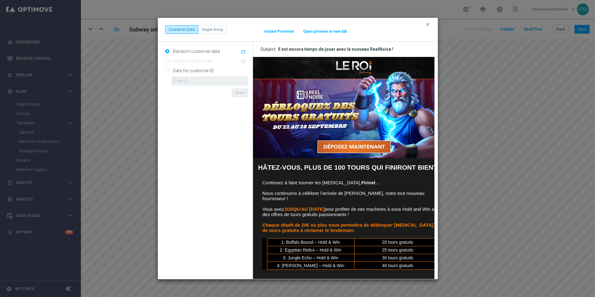
click at [430, 24] on button "clear" at bounding box center [428, 24] width 7 height 6
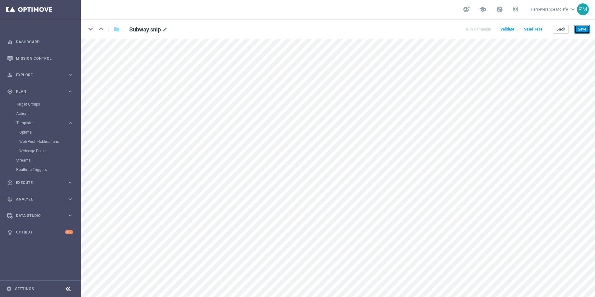
click at [582, 30] on button "Save" at bounding box center [581, 29] width 15 height 9
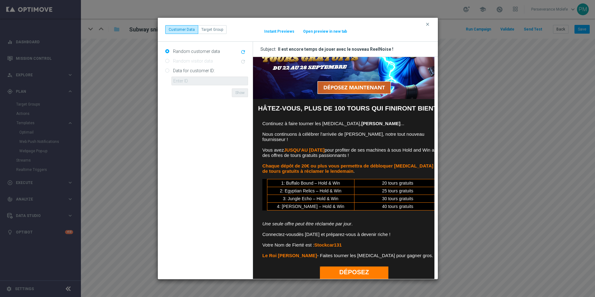
scroll to position [62, 0]
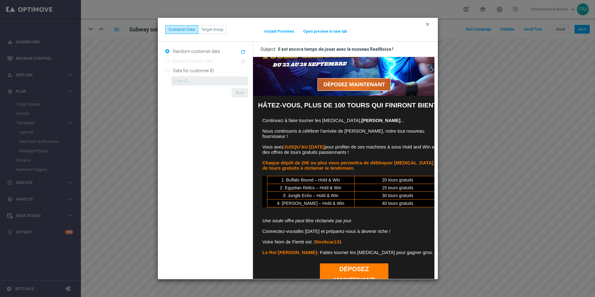
click at [426, 22] on icon "clear" at bounding box center [427, 24] width 5 height 5
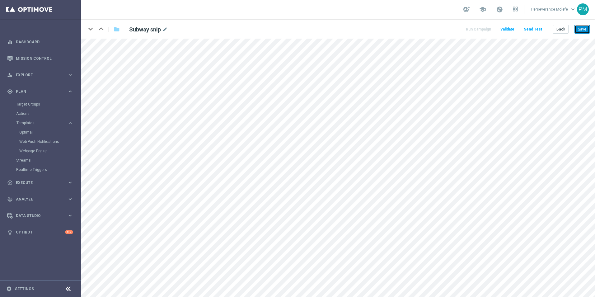
click at [584, 30] on button "Save" at bounding box center [581, 29] width 15 height 9
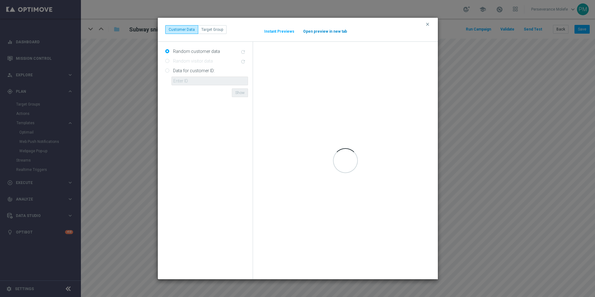
scroll to position [0, 0]
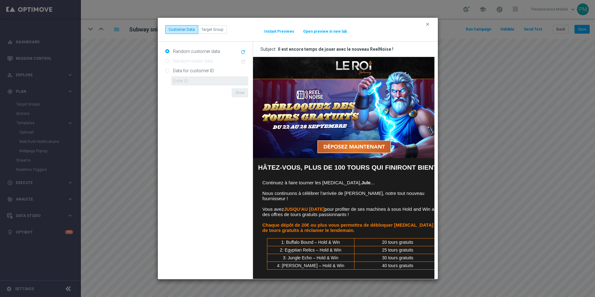
click at [327, 30] on button "Open preview in new tab" at bounding box center [325, 31] width 44 height 5
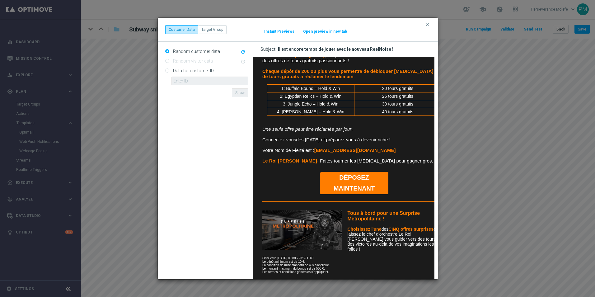
scroll to position [156, 0]
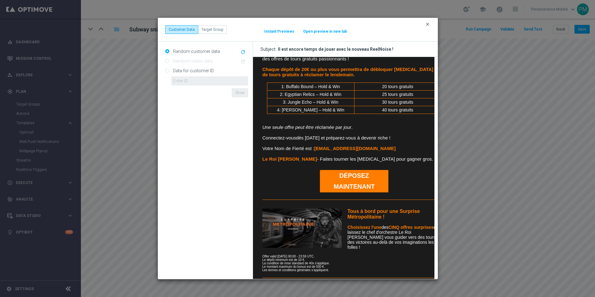
click at [425, 26] on icon "clear" at bounding box center [427, 24] width 5 height 5
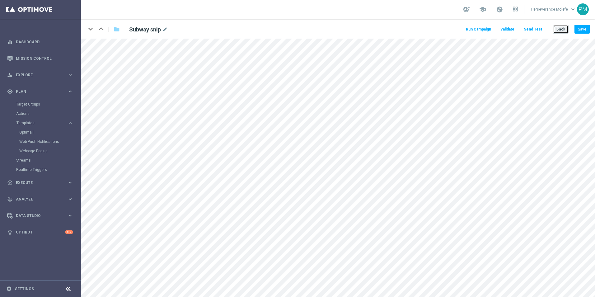
click at [557, 33] on button "Back" at bounding box center [561, 29] width 16 height 9
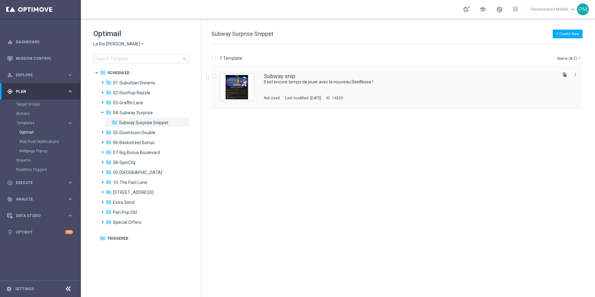
click at [278, 70] on div "Subway snip Il est [MEDICAL_DATA] temps de jouer avec le nouveau ReelNoise ! No…" at bounding box center [396, 87] width 370 height 43
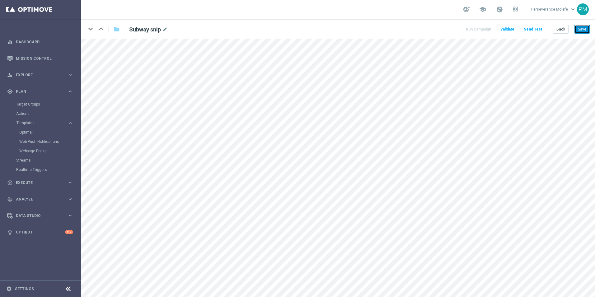
click at [584, 34] on button "Save" at bounding box center [581, 29] width 15 height 9
click at [560, 29] on button "Back" at bounding box center [561, 29] width 16 height 9
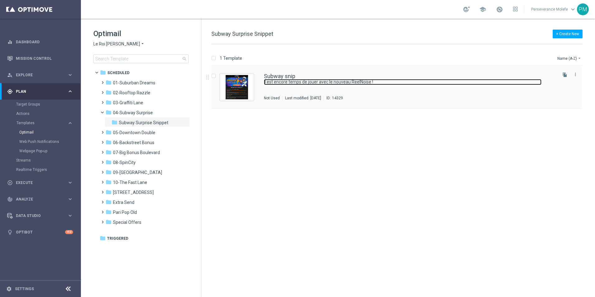
click at [288, 79] on link "Il est encore temps de jouer avec le nouveau ReelNoise !" at bounding box center [402, 82] width 277 height 6
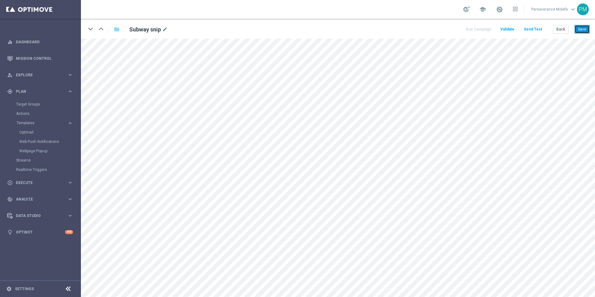
click at [585, 33] on button "Save" at bounding box center [581, 29] width 15 height 9
click at [564, 31] on button "Back" at bounding box center [561, 29] width 16 height 9
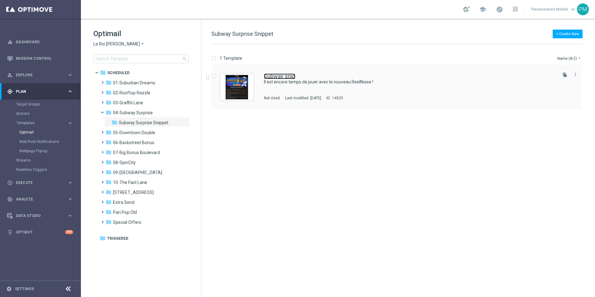
click at [287, 77] on link "Subway snip" at bounding box center [279, 76] width 31 height 6
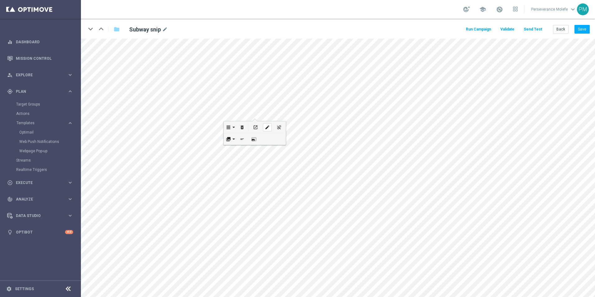
click at [265, 125] on icon "edit" at bounding box center [267, 127] width 5 height 5
click at [198, 222] on icon "edit" at bounding box center [196, 223] width 5 height 5
type input "[URL][DOMAIN_NAME]"
type input "Connectez-vous"
checkbox input "false"
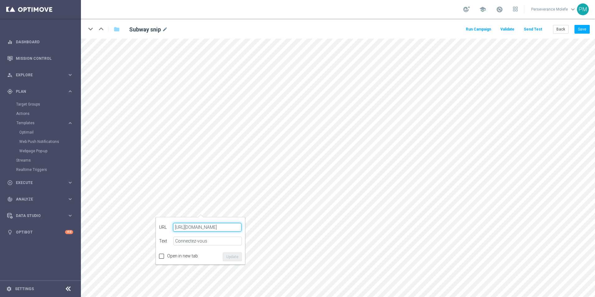
paste input "[DOMAIN_NAME][URL]"
type input "[URL][DOMAIN_NAME]"
click at [230, 256] on button "Update" at bounding box center [232, 256] width 19 height 9
click at [564, 31] on button "Back" at bounding box center [561, 29] width 16 height 9
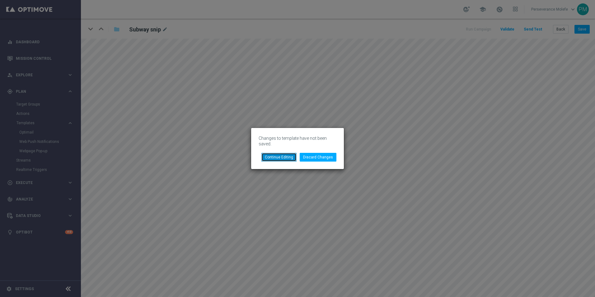
click at [285, 159] on button "Continue Editing" at bounding box center [278, 157] width 35 height 9
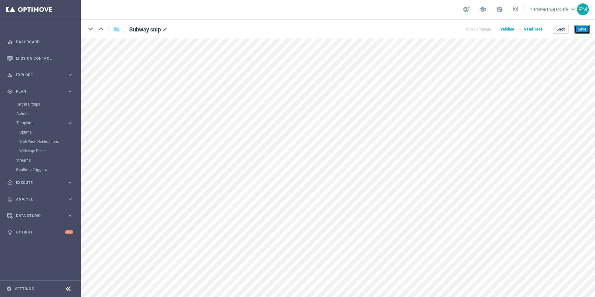
click at [584, 29] on button "Save" at bounding box center [581, 29] width 15 height 9
click at [559, 32] on button "Back" at bounding box center [561, 29] width 16 height 9
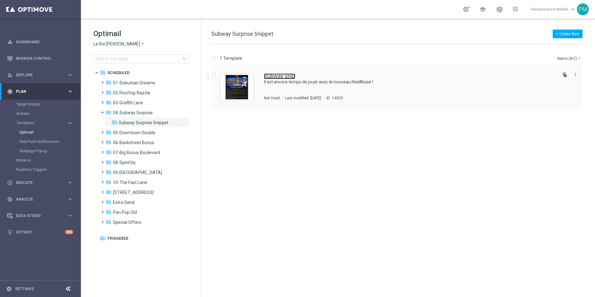
click at [267, 78] on link "Subway snip" at bounding box center [279, 76] width 31 height 6
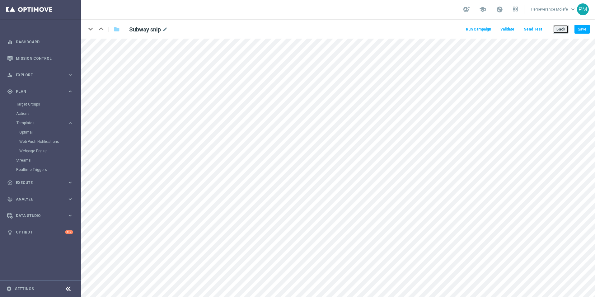
click at [559, 26] on button "Back" at bounding box center [561, 29] width 16 height 9
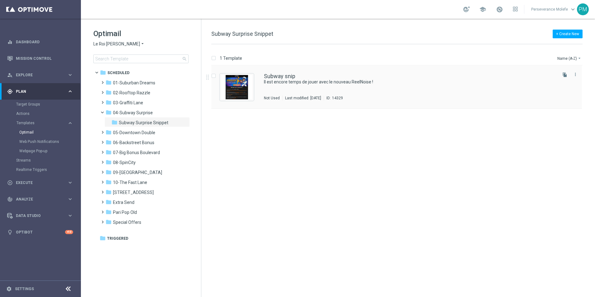
click at [262, 77] on div "Subway snip Il est [MEDICAL_DATA] temps de jouer avec le nouveau ReelNoise ! No…" at bounding box center [396, 87] width 370 height 43
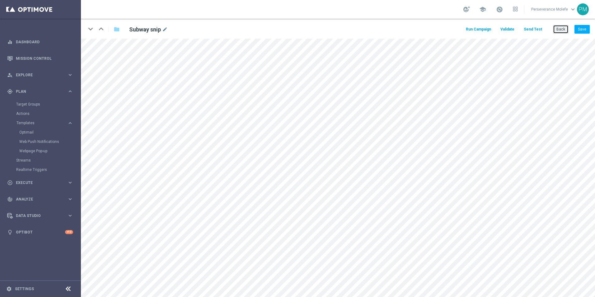
click at [560, 32] on button "Back" at bounding box center [561, 29] width 16 height 9
click at [566, 32] on button "Back" at bounding box center [561, 29] width 16 height 9
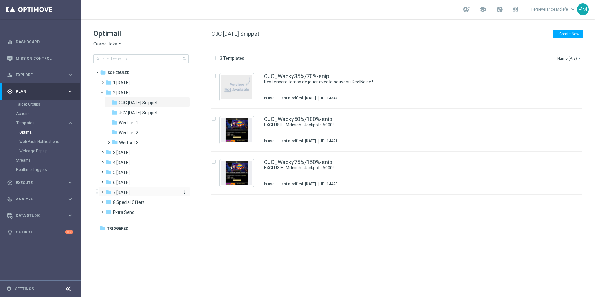
click at [126, 192] on span "7 [DATE]" at bounding box center [121, 192] width 17 height 6
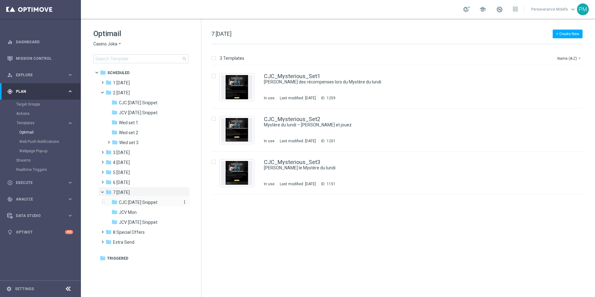
click at [139, 199] on div "folder CJC Monday Snippet" at bounding box center [144, 202] width 66 height 7
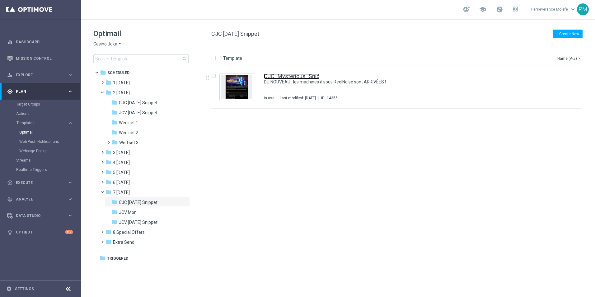
click at [272, 75] on link "CJC_Mysterious_Snip" at bounding box center [292, 76] width 56 height 6
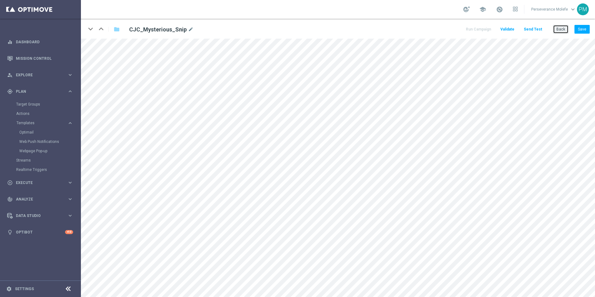
click at [556, 29] on button "Back" at bounding box center [561, 29] width 16 height 9
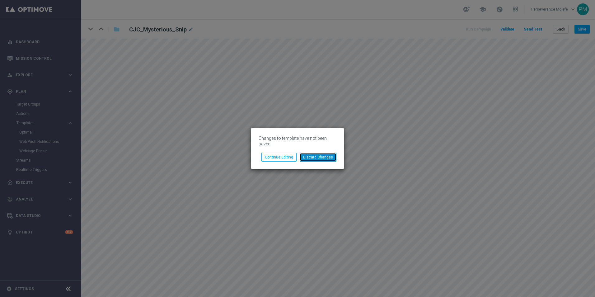
click at [313, 159] on button "Discard Changes" at bounding box center [318, 157] width 37 height 9
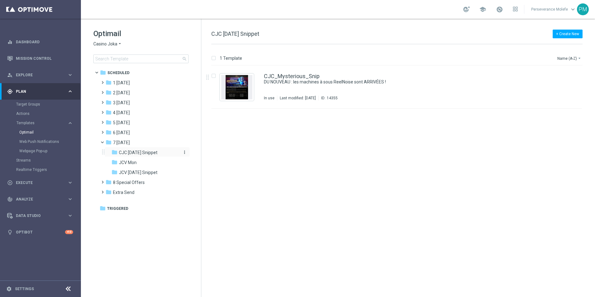
click at [152, 154] on span "CJC [DATE] Snippet" at bounding box center [138, 153] width 39 height 6
click at [140, 95] on div "folder 2 [DATE]" at bounding box center [141, 92] width 72 height 7
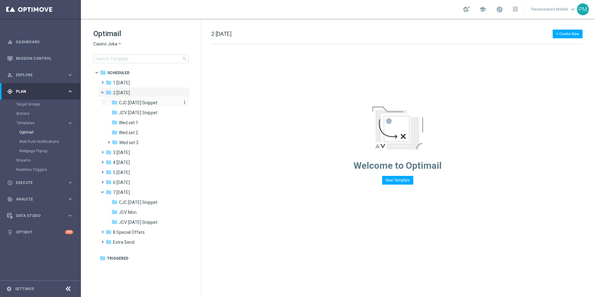
click at [143, 105] on span "CJC [DATE] Snippet" at bounding box center [138, 103] width 39 height 6
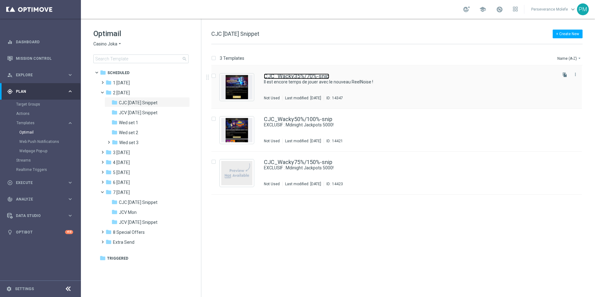
click at [288, 74] on link "CJC_Wacky35%/70%-snip" at bounding box center [296, 76] width 65 height 6
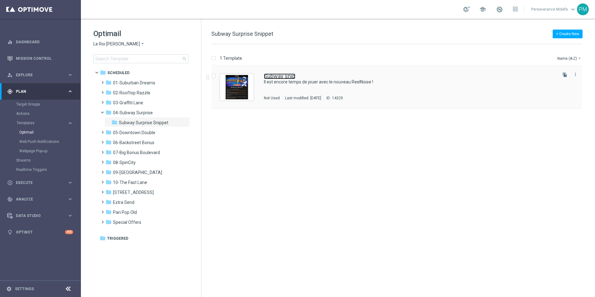
click at [288, 74] on link "Subway snip" at bounding box center [279, 76] width 31 height 6
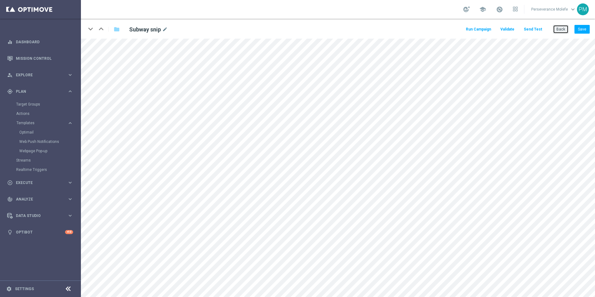
click at [561, 27] on button "Back" at bounding box center [561, 29] width 16 height 9
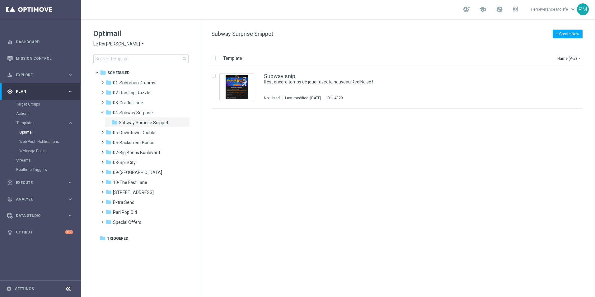
click at [114, 44] on span "Le Roi [PERSON_NAME]" at bounding box center [116, 44] width 47 height 6
click at [120, 102] on div "Casino Joka" at bounding box center [117, 103] width 47 height 7
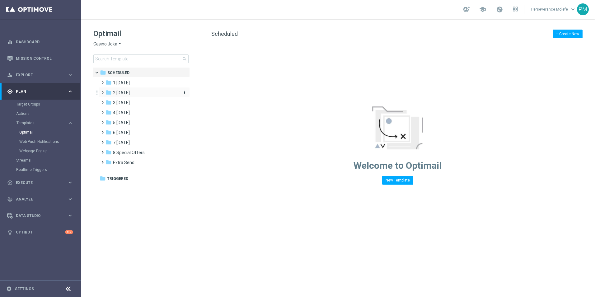
click at [130, 94] on span "2 [DATE]" at bounding box center [121, 93] width 17 height 6
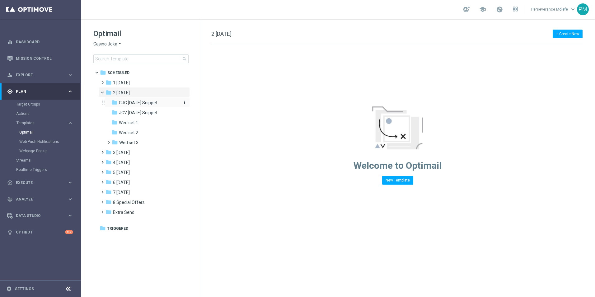
click at [153, 103] on span "CJC [DATE] Snippet" at bounding box center [138, 103] width 39 height 6
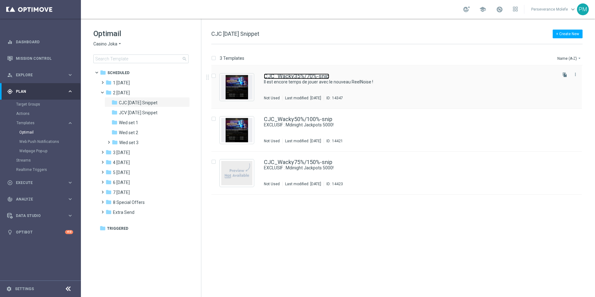
click at [312, 78] on link "CJC_Wacky35%/70%-snip" at bounding box center [296, 76] width 65 height 6
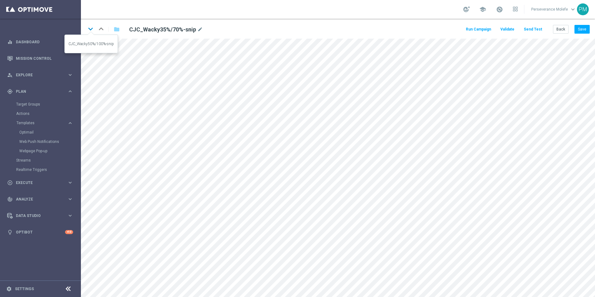
click at [88, 31] on icon "keyboard_arrow_down" at bounding box center [90, 28] width 9 height 9
click at [103, 28] on icon "keyboard_arrow_up" at bounding box center [100, 28] width 9 height 9
click at [88, 31] on icon "keyboard_arrow_down" at bounding box center [90, 28] width 9 height 9
click at [91, 30] on icon "keyboard_arrow_down" at bounding box center [90, 28] width 9 height 9
click at [557, 30] on button "Back" at bounding box center [561, 29] width 16 height 9
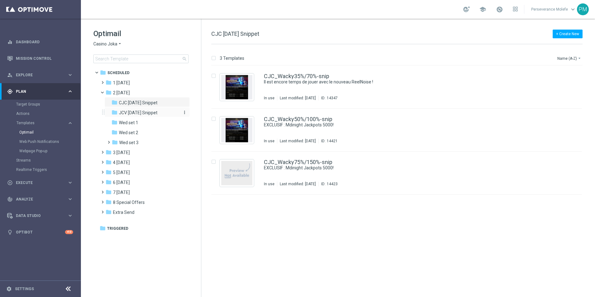
click at [142, 113] on span "JCV [DATE] Snippet" at bounding box center [138, 113] width 39 height 6
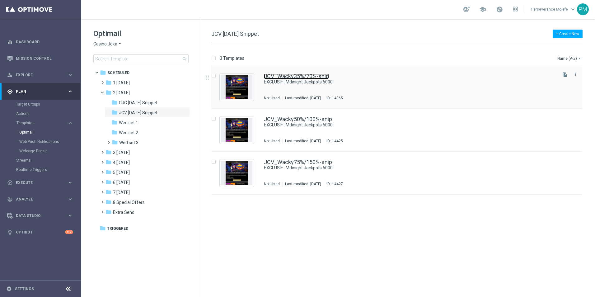
click at [294, 76] on link "JCV_Wacky35%/70%-snip" at bounding box center [296, 76] width 65 height 6
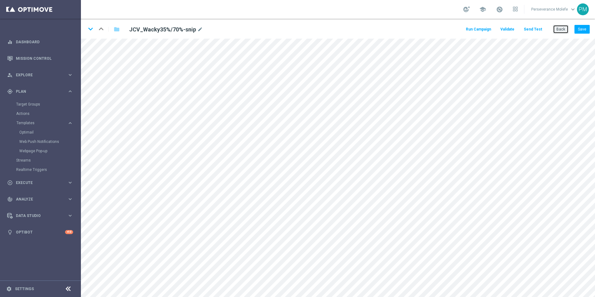
click at [558, 30] on button "Back" at bounding box center [561, 29] width 16 height 9
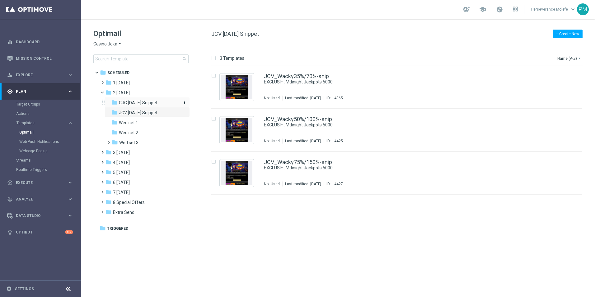
click at [157, 102] on span "CJC [DATE] Snippet" at bounding box center [138, 103] width 39 height 6
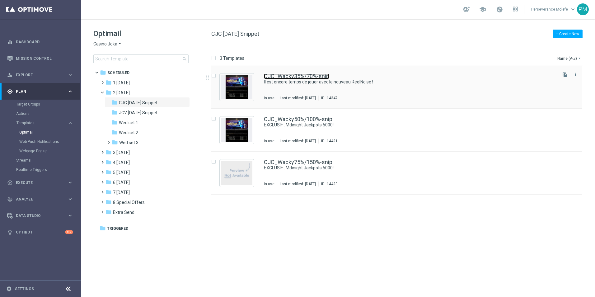
click at [306, 75] on link "CJC_Wacky35%/70%-snip" at bounding box center [296, 76] width 65 height 6
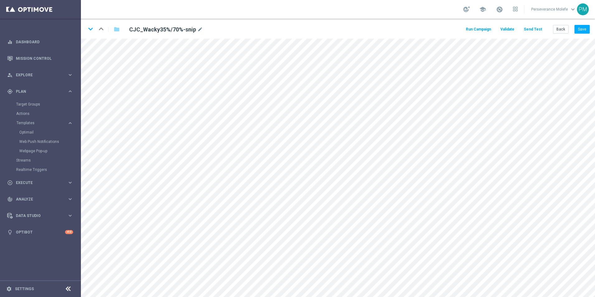
click at [531, 28] on button "Send Test" at bounding box center [533, 29] width 20 height 8
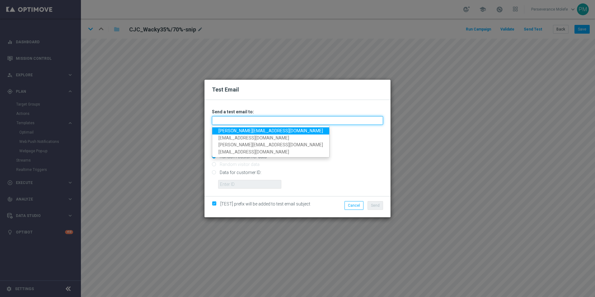
click at [258, 123] on input "text" at bounding box center [297, 120] width 171 height 9
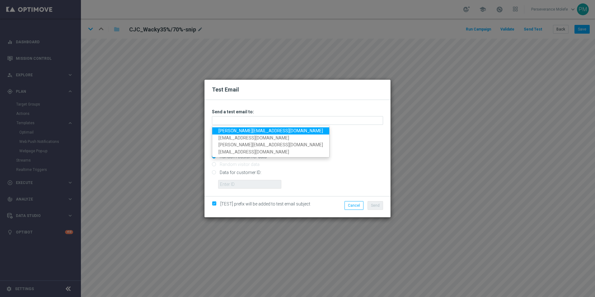
click at [248, 131] on link "[PERSON_NAME][EMAIL_ADDRESS][DOMAIN_NAME]" at bounding box center [270, 130] width 117 height 7
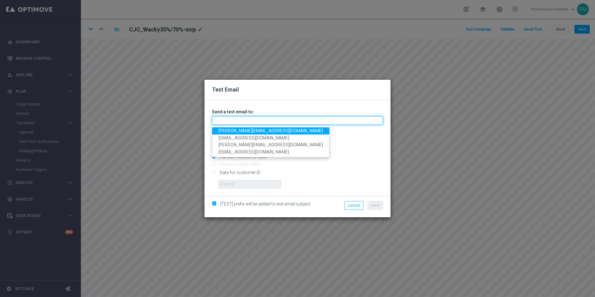
type input "[PERSON_NAME][EMAIL_ADDRESS][DOMAIN_NAME]"
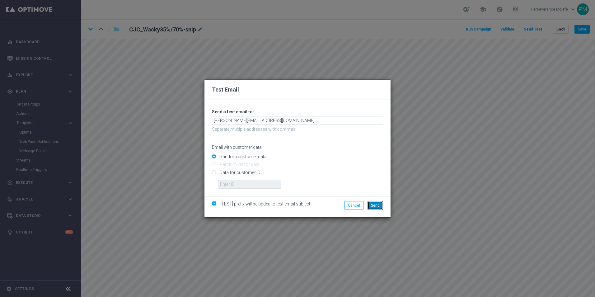
click at [380, 203] on button "Send" at bounding box center [375, 205] width 16 height 9
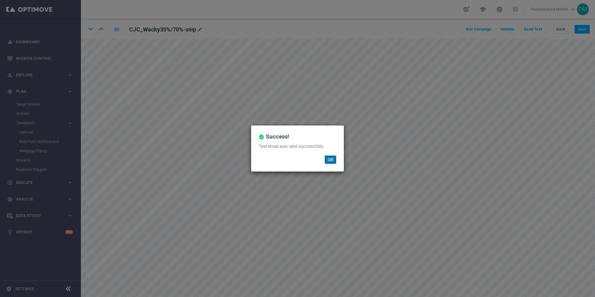
click at [325, 161] on button "OK" at bounding box center [330, 159] width 12 height 9
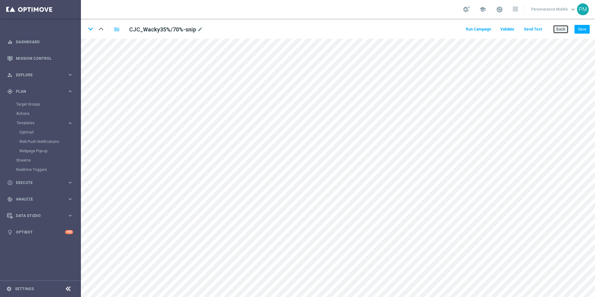
click at [558, 30] on button "Back" at bounding box center [561, 29] width 16 height 9
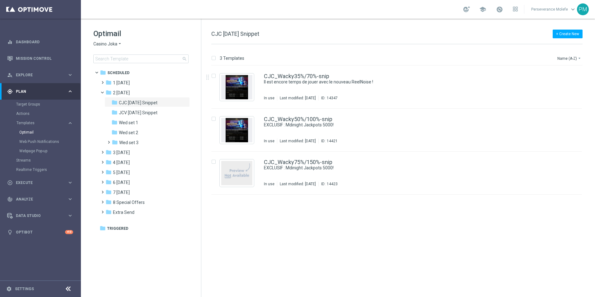
click at [104, 44] on span "Casino Joka" at bounding box center [105, 44] width 24 height 6
click at [0, 0] on span "Le Roi [PERSON_NAME]" at bounding box center [0, 0] width 0 height 0
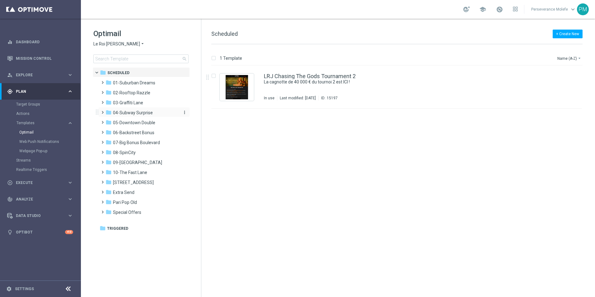
click at [134, 114] on span "04-Subway Surprise" at bounding box center [133, 113] width 40 height 6
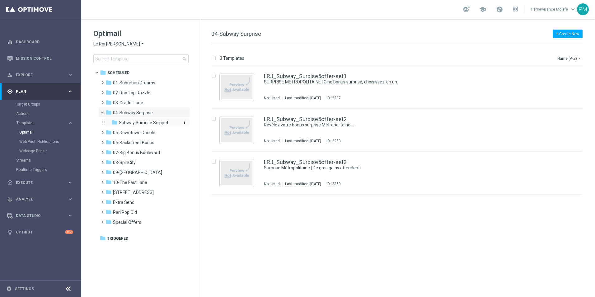
click at [137, 122] on span "Subway Surprise Snippet" at bounding box center [143, 123] width 49 height 6
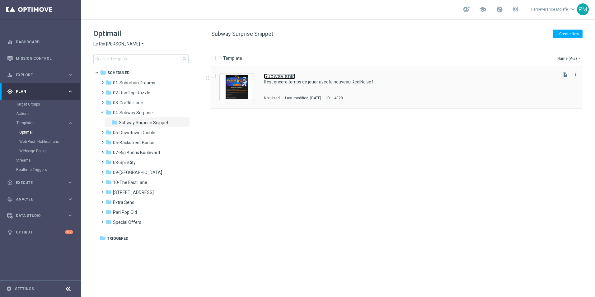
click at [288, 76] on link "Subway snip" at bounding box center [279, 76] width 31 height 6
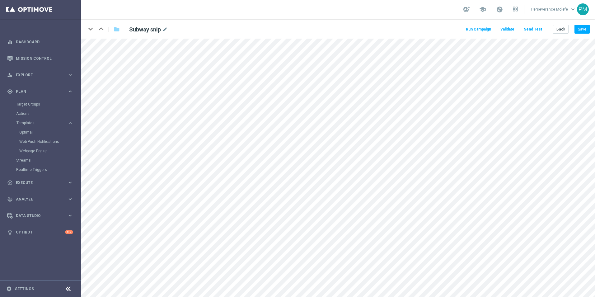
click at [534, 27] on button "Send Test" at bounding box center [533, 29] width 20 height 8
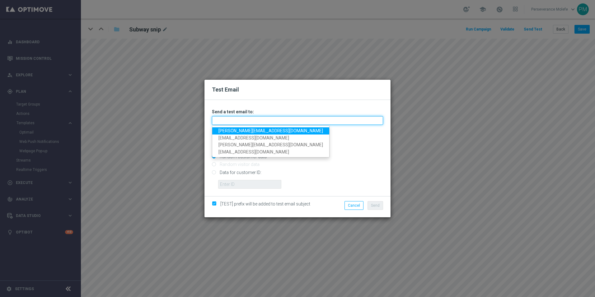
click at [235, 119] on input "text" at bounding box center [297, 120] width 171 height 9
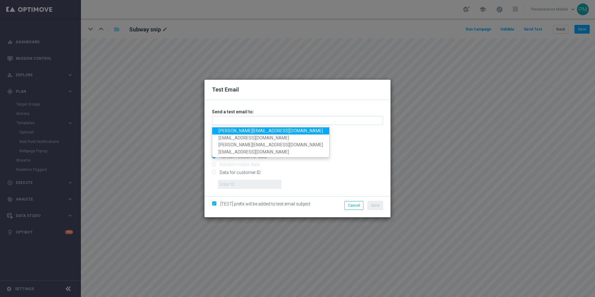
click at [235, 128] on link "[PERSON_NAME][EMAIL_ADDRESS][DOMAIN_NAME]" at bounding box center [270, 130] width 117 height 7
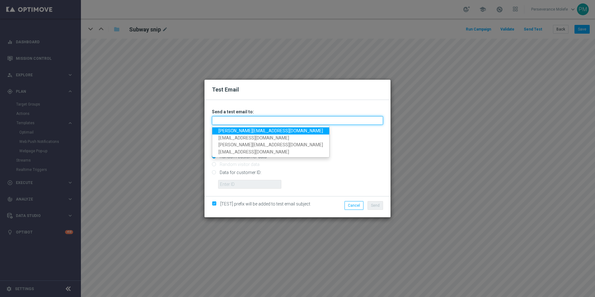
type input "[PERSON_NAME][EMAIL_ADDRESS][DOMAIN_NAME]"
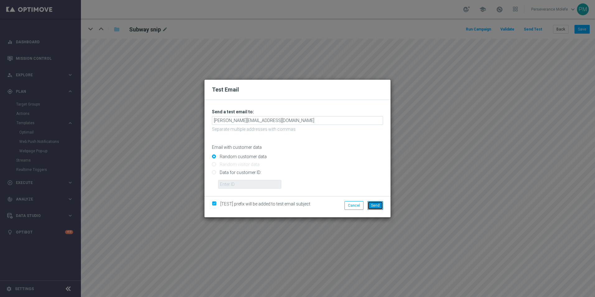
click at [379, 208] on button "Send" at bounding box center [375, 205] width 16 height 9
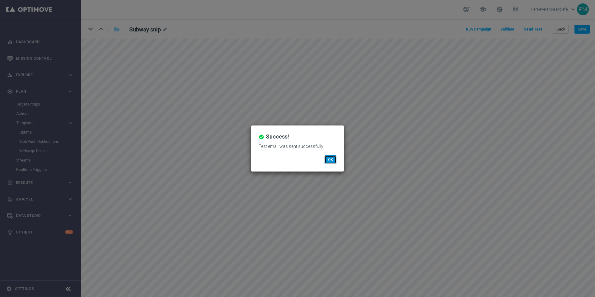
click at [330, 159] on button "OK" at bounding box center [330, 159] width 12 height 9
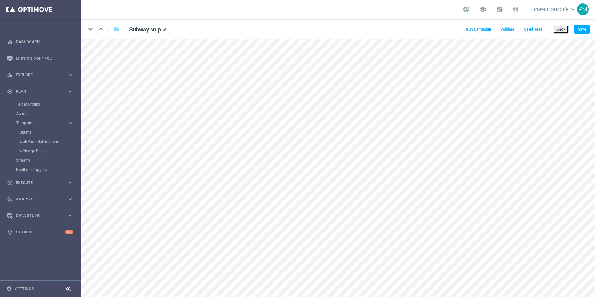
click at [563, 32] on button "Back" at bounding box center [561, 29] width 16 height 9
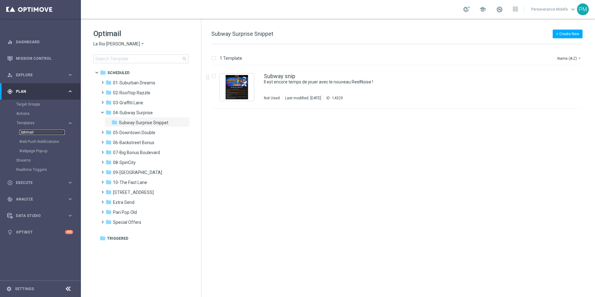
click at [24, 131] on link "Optimail" at bounding box center [41, 132] width 45 height 5
click at [26, 134] on link "Optimail" at bounding box center [41, 132] width 45 height 5
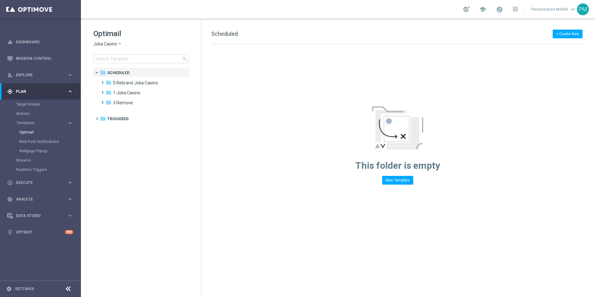
click at [110, 49] on div "Optimail Joka Casino arrow_drop_down × Joka Casino search" at bounding box center [147, 46] width 108 height 35
click at [107, 44] on span "Joka Casino" at bounding box center [105, 44] width 24 height 6
click at [113, 94] on div "Le Roi [PERSON_NAME]" at bounding box center [117, 95] width 47 height 7
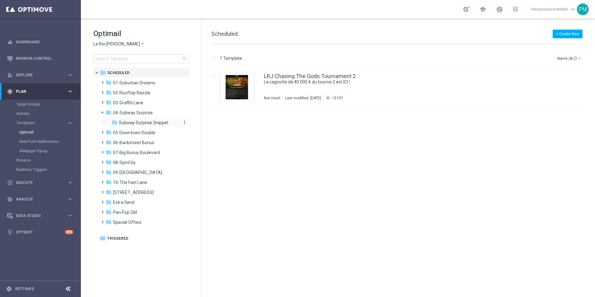
click at [158, 123] on span "Subway Surprise Snippet" at bounding box center [143, 123] width 49 height 6
click at [30, 130] on link "Optimail" at bounding box center [41, 132] width 45 height 5
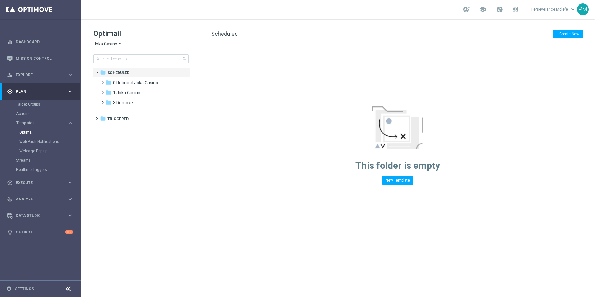
click at [109, 43] on span "Joka Casino" at bounding box center [105, 44] width 24 height 6
click at [119, 106] on div "Casino Joka" at bounding box center [117, 103] width 47 height 7
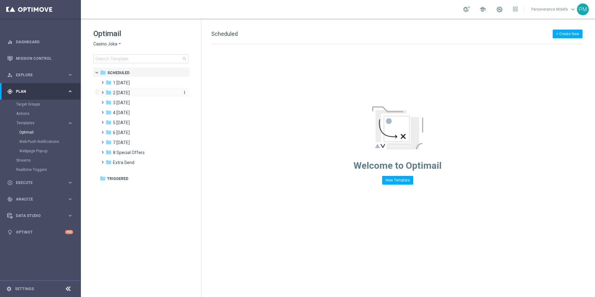
click at [130, 92] on span "2 [DATE]" at bounding box center [121, 93] width 17 height 6
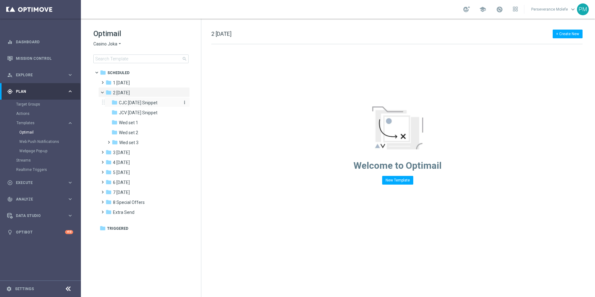
click at [141, 101] on span "CJC [DATE] Snippet" at bounding box center [138, 103] width 39 height 6
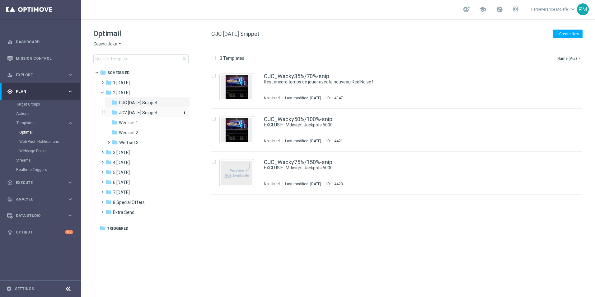
click at [153, 114] on span "JCV [DATE] Snippet" at bounding box center [138, 113] width 39 height 6
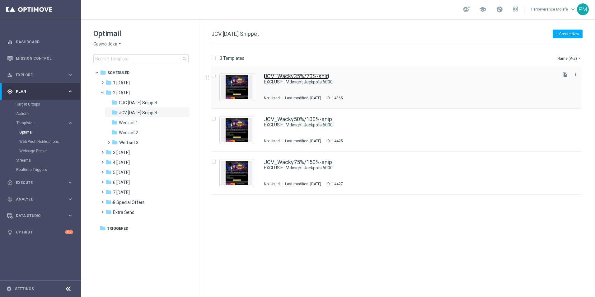
click at [269, 78] on link "JCV_Wacky35%/70%-snip" at bounding box center [296, 76] width 65 height 6
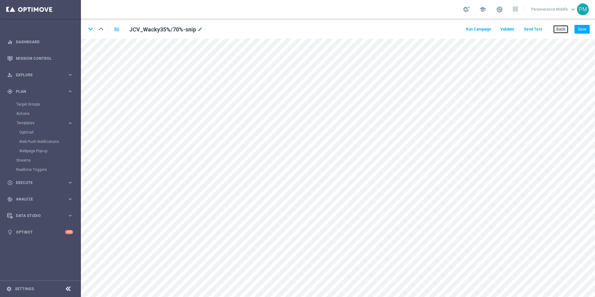
click at [560, 30] on button "Back" at bounding box center [561, 29] width 16 height 9
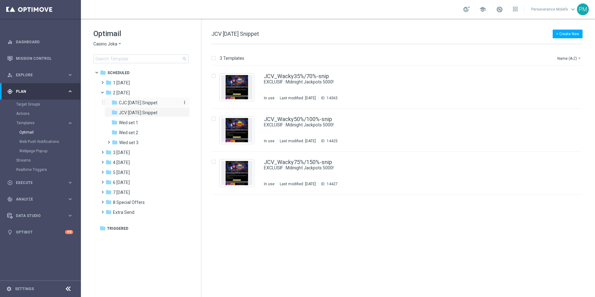
click at [139, 102] on span "CJC [DATE] Snippet" at bounding box center [138, 103] width 39 height 6
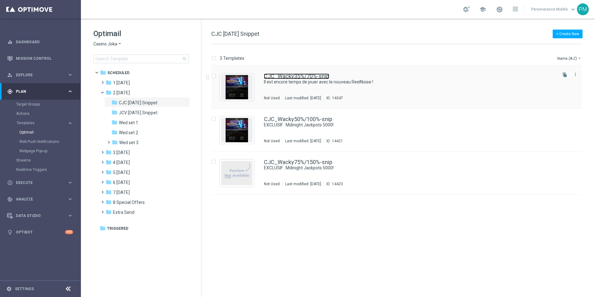
click at [287, 79] on link "CJC_Wacky35%/70%-snip" at bounding box center [296, 76] width 65 height 6
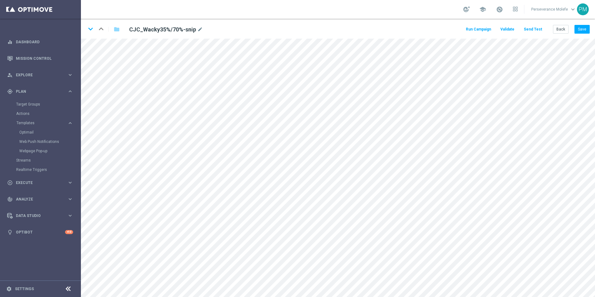
click at [529, 30] on button "Send Test" at bounding box center [533, 29] width 20 height 8
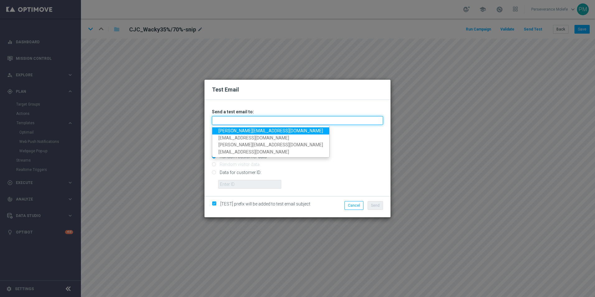
click at [288, 116] on input "text" at bounding box center [297, 120] width 171 height 9
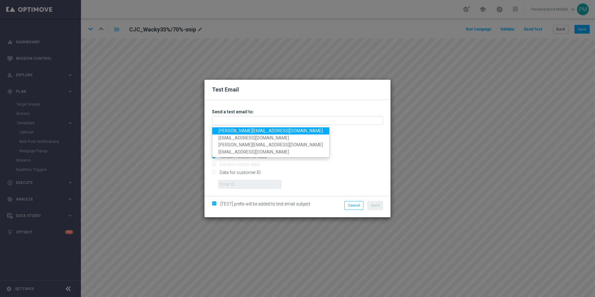
click at [255, 130] on link "[PERSON_NAME][EMAIL_ADDRESS][DOMAIN_NAME]" at bounding box center [270, 130] width 117 height 7
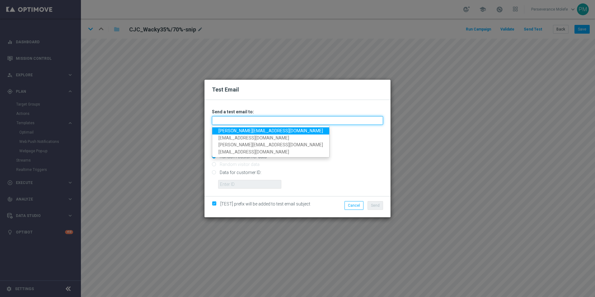
type input "[PERSON_NAME][EMAIL_ADDRESS][DOMAIN_NAME]"
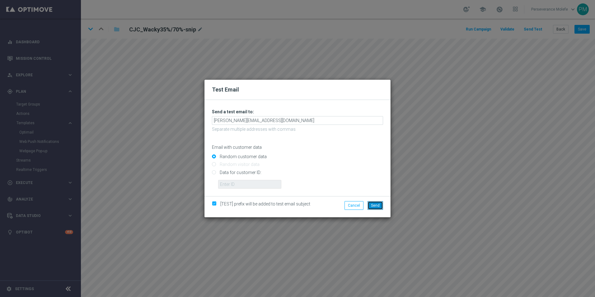
click at [370, 206] on button "Send" at bounding box center [375, 205] width 16 height 9
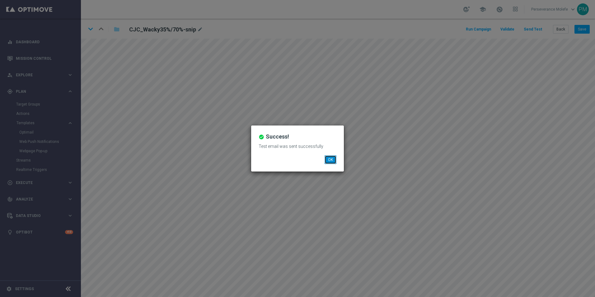
click at [331, 157] on button "OK" at bounding box center [330, 159] width 12 height 9
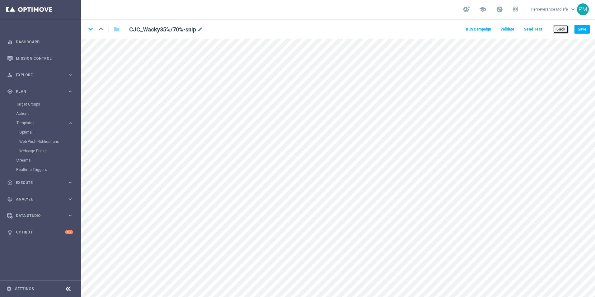
click at [561, 30] on button "Back" at bounding box center [561, 29] width 16 height 9
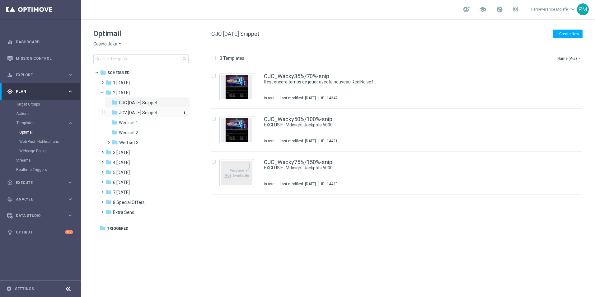
click at [144, 114] on span "JCV [DATE] Snippet" at bounding box center [138, 113] width 39 height 6
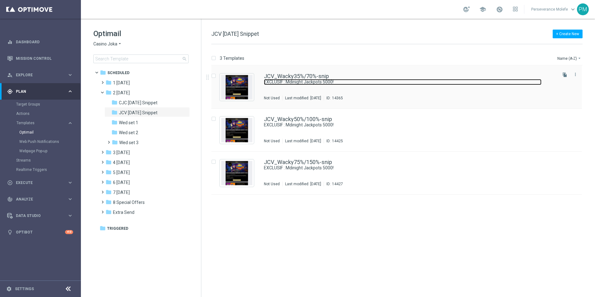
click at [279, 79] on link "EXCLUSIF : Mdinight Jackpots 5000!" at bounding box center [402, 82] width 277 height 6
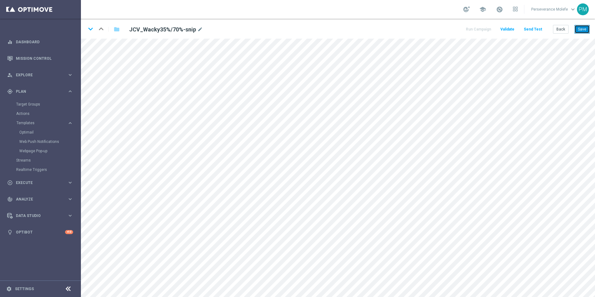
click at [579, 31] on button "Save" at bounding box center [581, 29] width 15 height 9
click at [564, 25] on button "Back" at bounding box center [561, 29] width 16 height 9
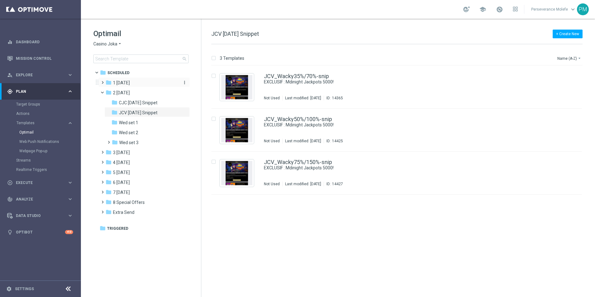
click at [134, 84] on div "folder 1 [DATE]" at bounding box center [141, 82] width 72 height 7
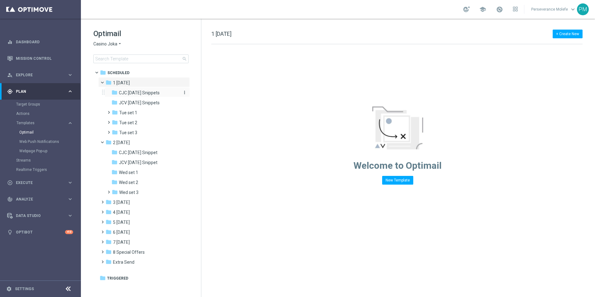
click at [136, 95] on span "CJC [DATE] Snippets" at bounding box center [139, 93] width 41 height 6
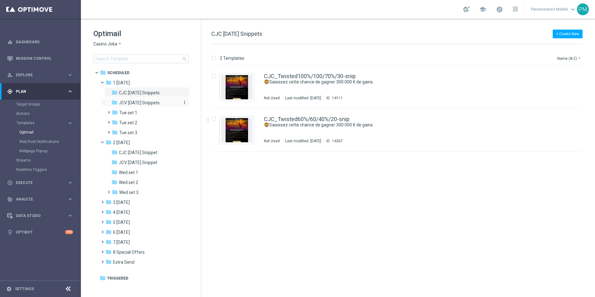
click at [132, 102] on span "JCV [DATE] Snippets" at bounding box center [139, 103] width 41 height 6
click at [139, 132] on div "folder Tue set 3" at bounding box center [145, 132] width 66 height 7
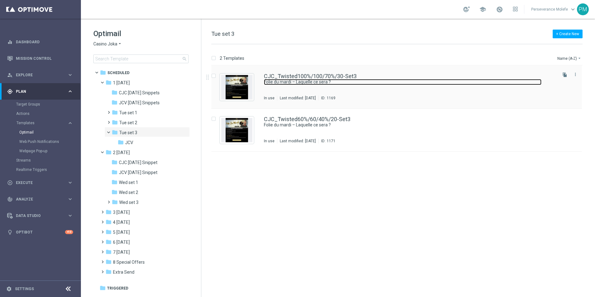
click at [286, 80] on link "Folie du mardi – Laquelle ce sera ?" at bounding box center [402, 82] width 277 height 6
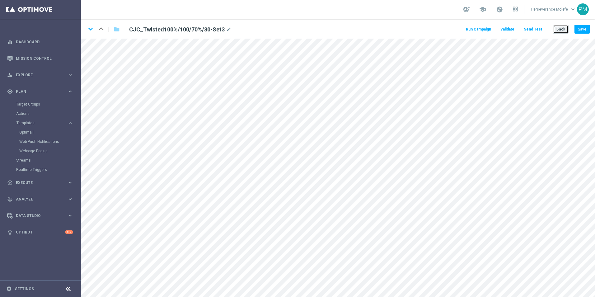
click at [564, 28] on button "Back" at bounding box center [561, 29] width 16 height 9
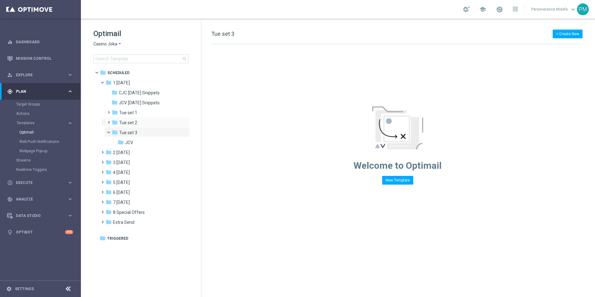
click at [157, 118] on div "folder Tue set 2 more_vert" at bounding box center [147, 122] width 85 height 10
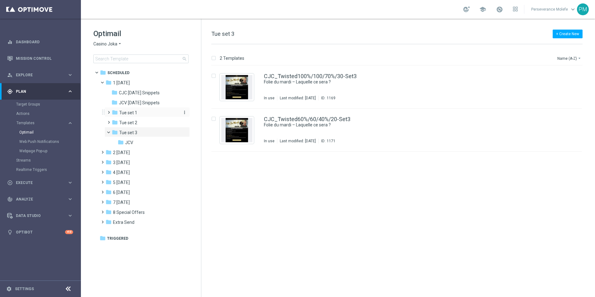
click at [153, 114] on div "folder Tue set 1" at bounding box center [145, 112] width 66 height 7
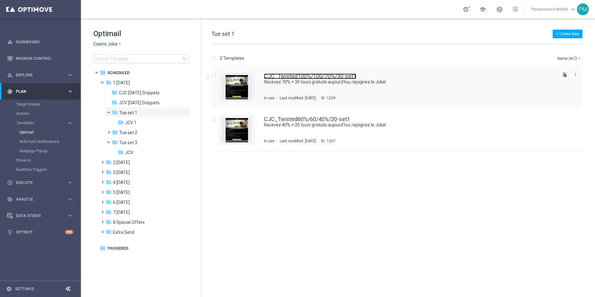
click at [303, 76] on link "CJC_Twisted100%/100/70%/30-set1" at bounding box center [310, 76] width 92 height 6
